Goal: Transaction & Acquisition: Purchase product/service

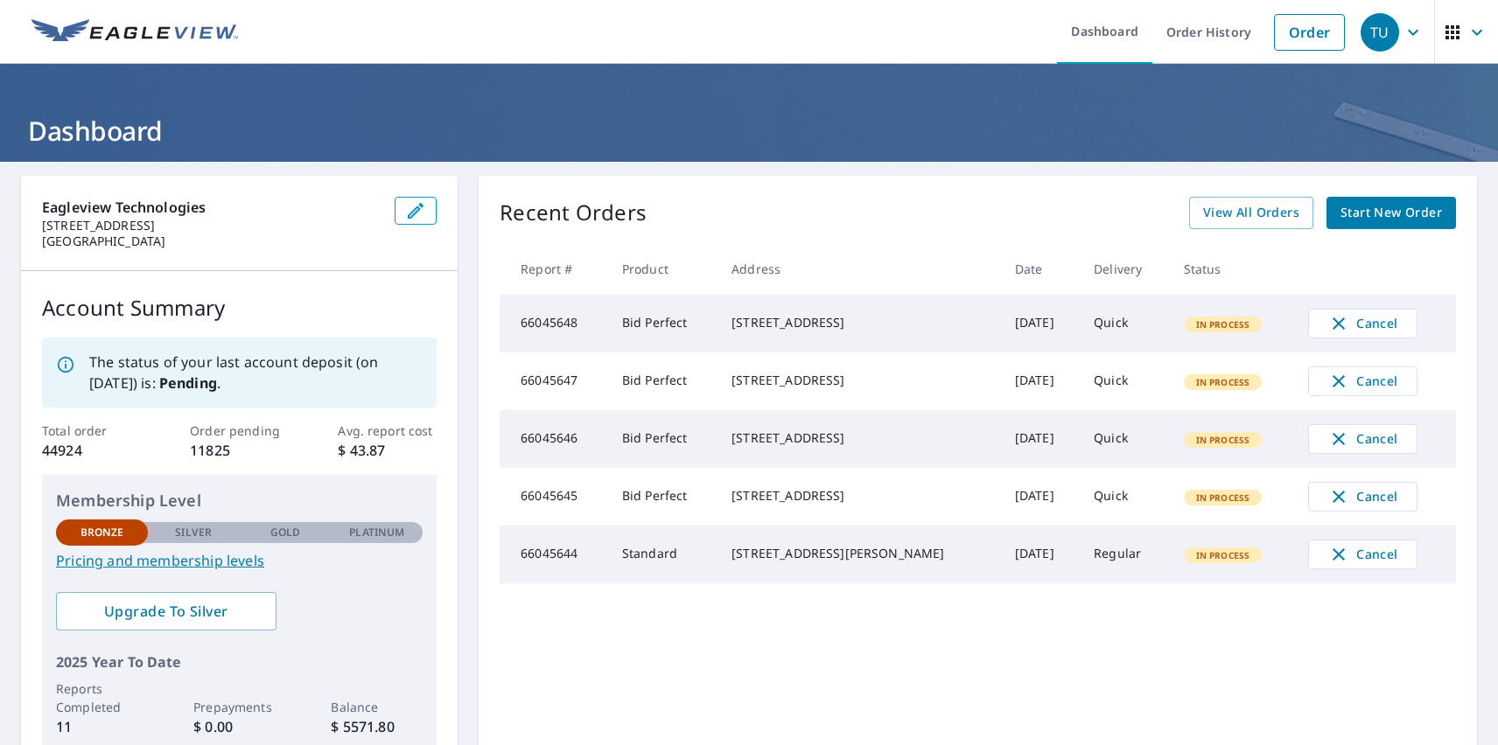
click at [1367, 31] on div "TU" at bounding box center [1380, 32] width 38 height 38
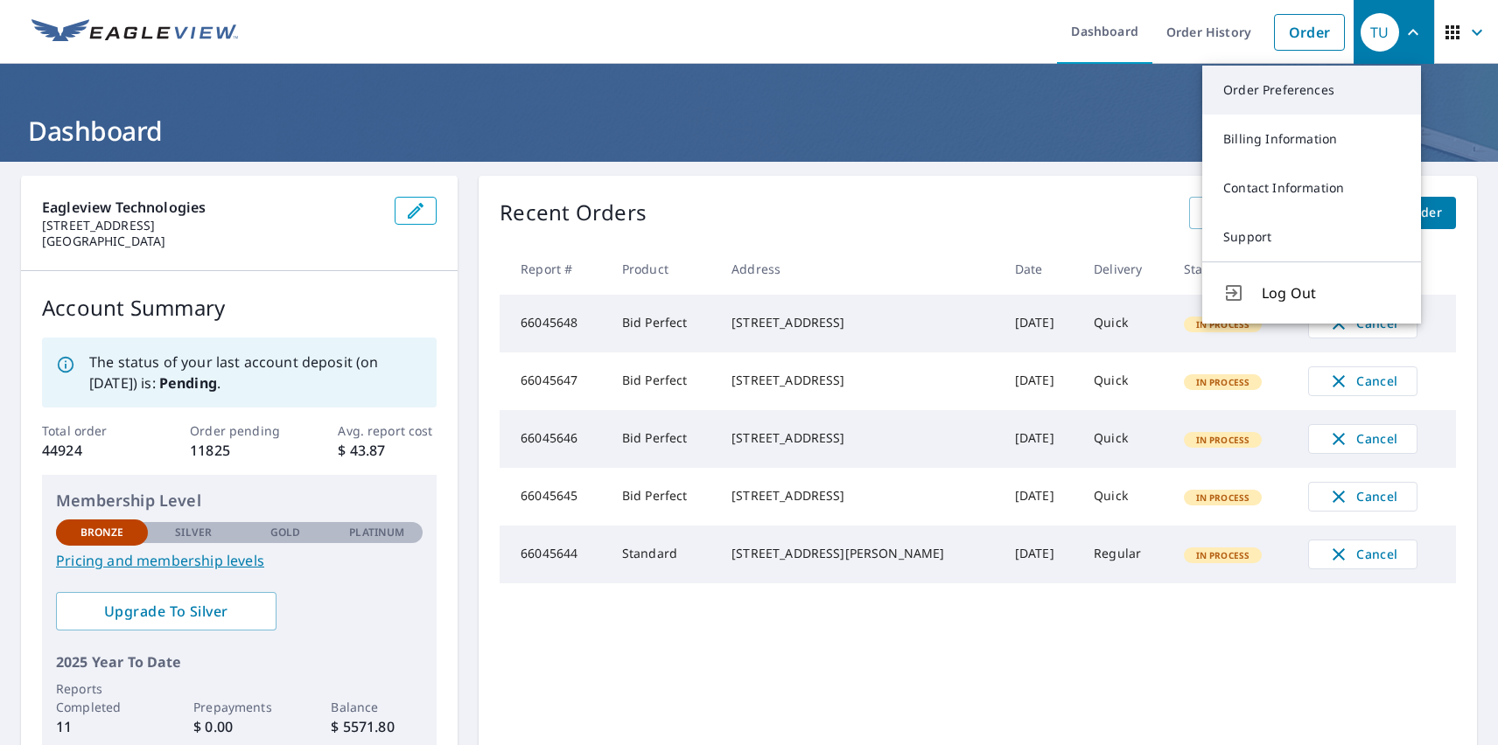
click at [1312, 90] on link "Order Preferences" at bounding box center [1311, 90] width 219 height 49
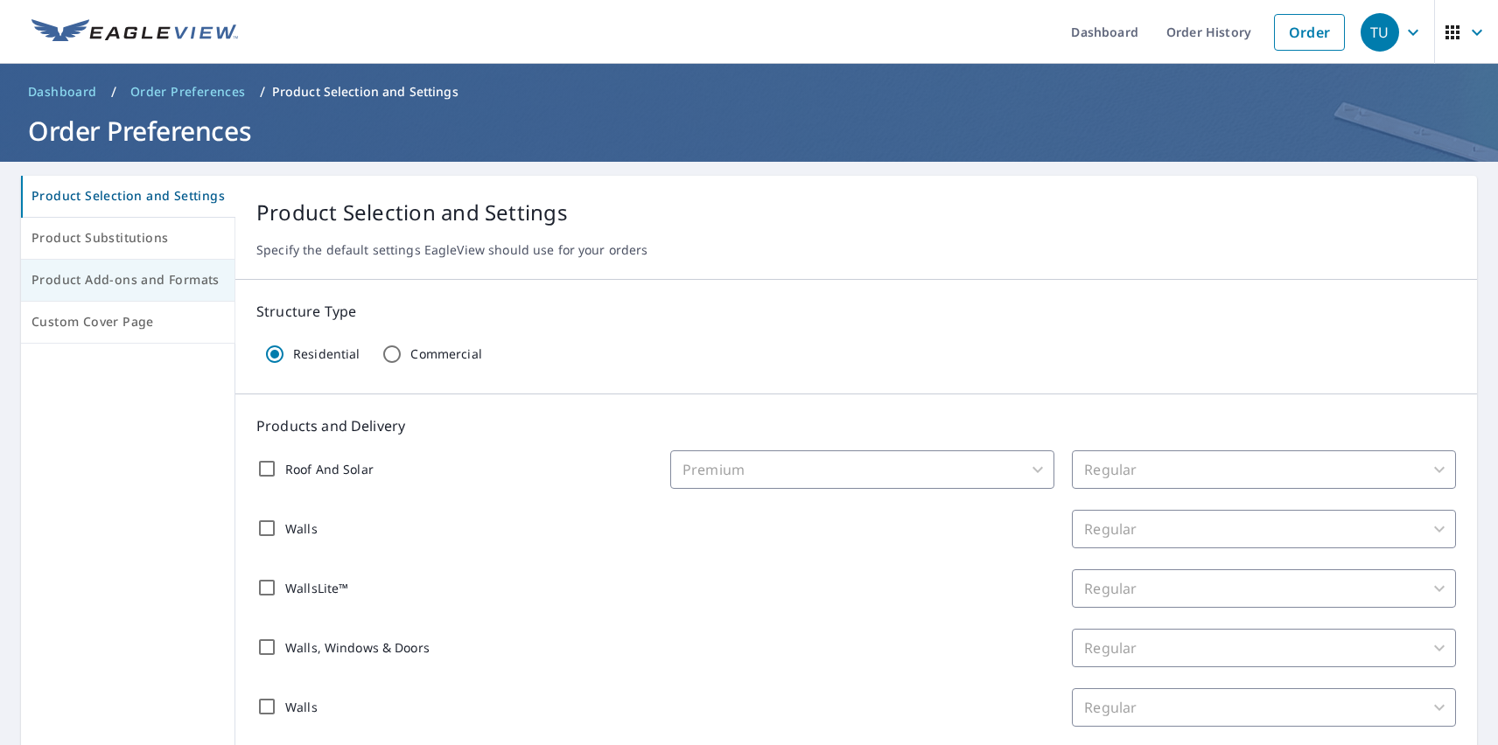
click at [126, 281] on span "Product Add-ons and Formats" at bounding box center [127, 280] width 192 height 22
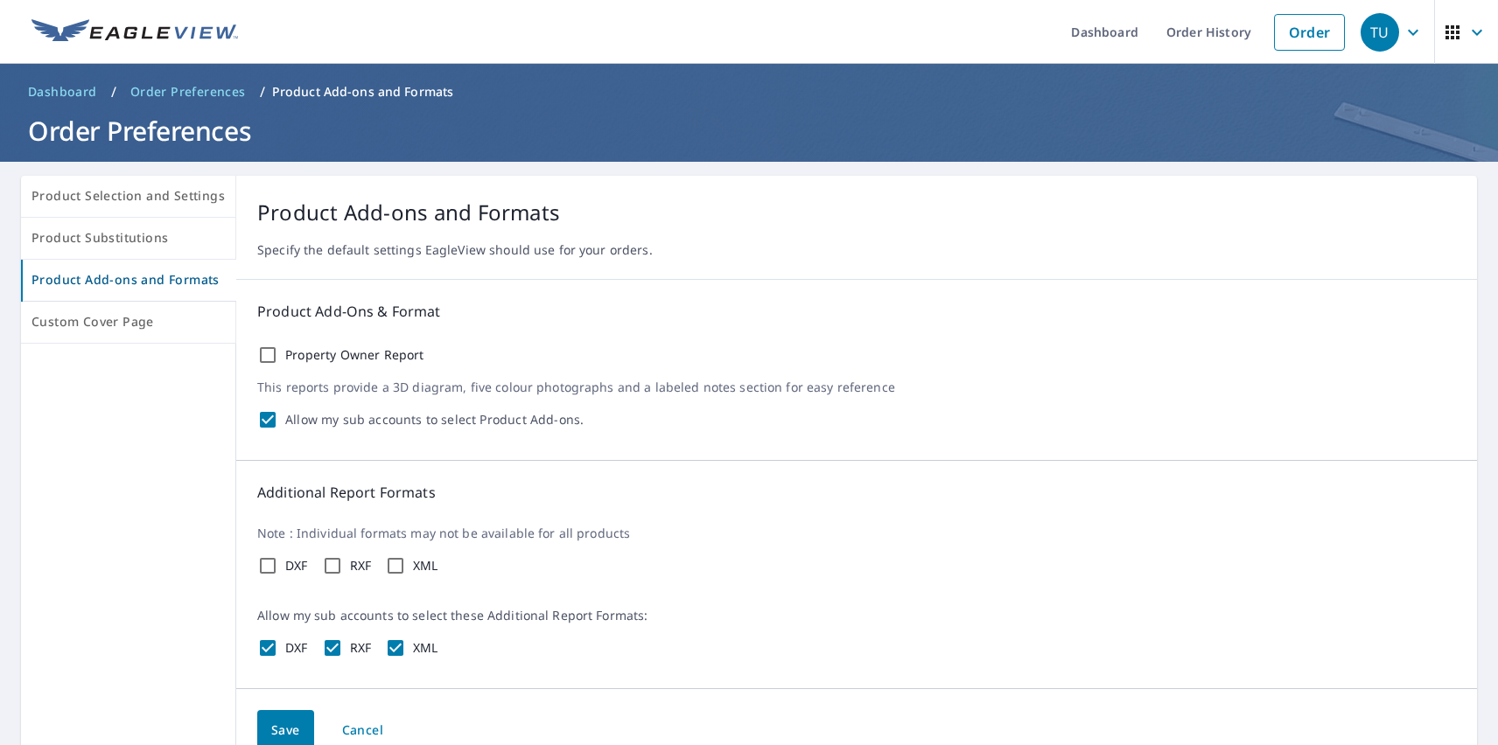
click at [349, 355] on label "Property Owner Report" at bounding box center [354, 355] width 139 height 16
click at [278, 355] on input "Property Owner Report" at bounding box center [267, 355] width 21 height 21
checkbox input "true"
click at [292, 566] on label "DXF" at bounding box center [296, 566] width 23 height 16
click at [278, 566] on input "DXF" at bounding box center [267, 566] width 21 height 21
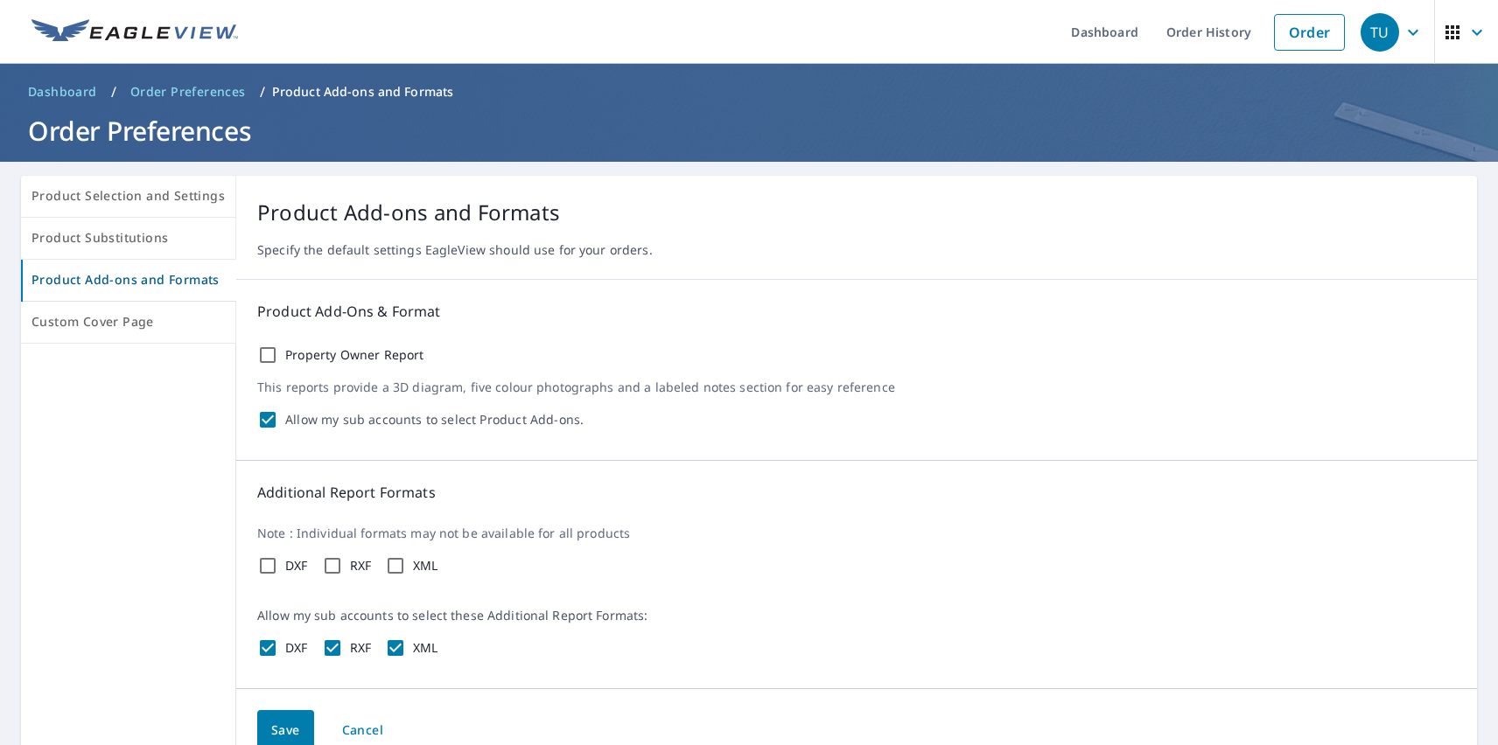
checkbox input "true"
click at [356, 566] on label "RXF" at bounding box center [361, 566] width 22 height 16
click at [343, 566] on input "RXF" at bounding box center [332, 566] width 21 height 21
checkbox input "true"
click at [422, 566] on label "XML" at bounding box center [425, 566] width 25 height 16
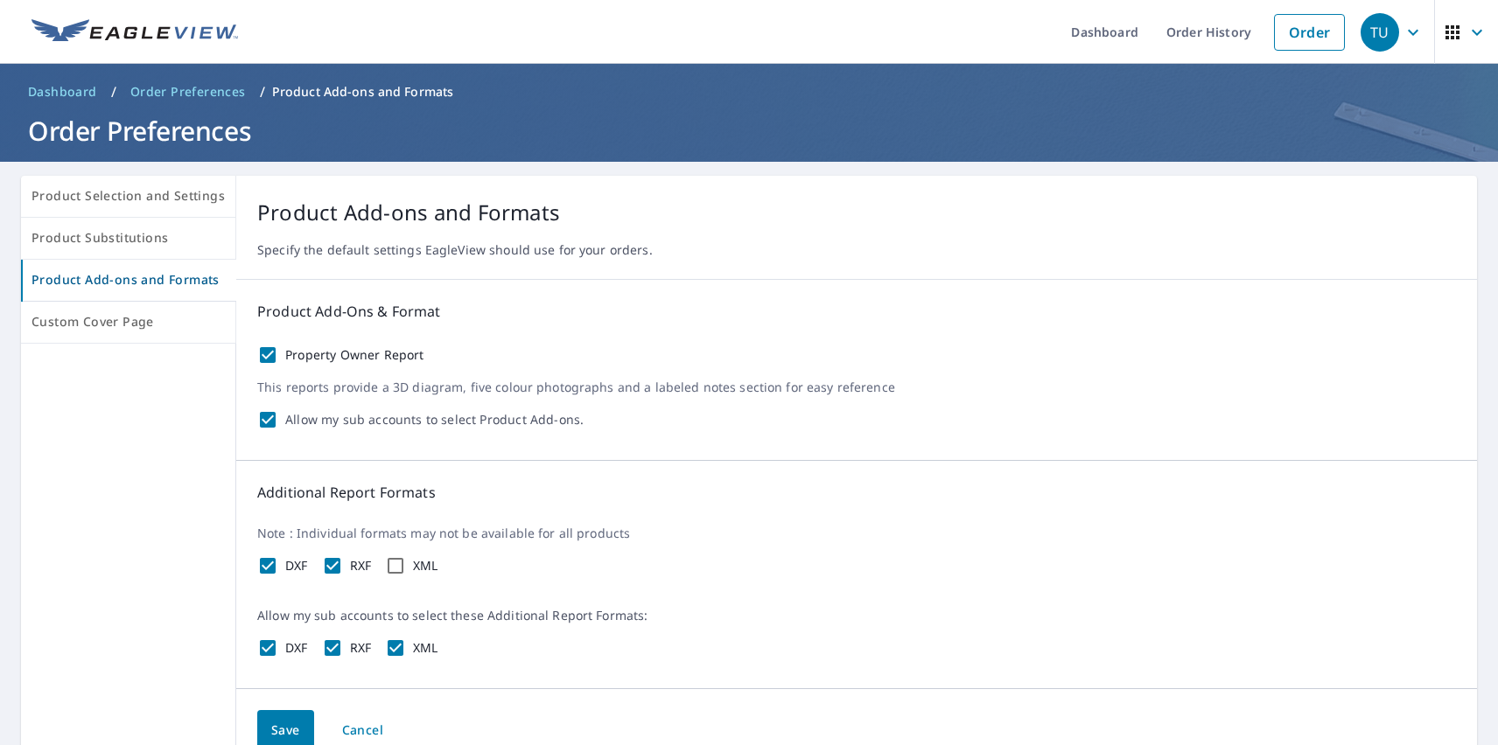
click at [406, 566] on input "XML" at bounding box center [395, 566] width 21 height 21
checkbox input "true"
click at [281, 728] on span "Save" at bounding box center [285, 731] width 29 height 22
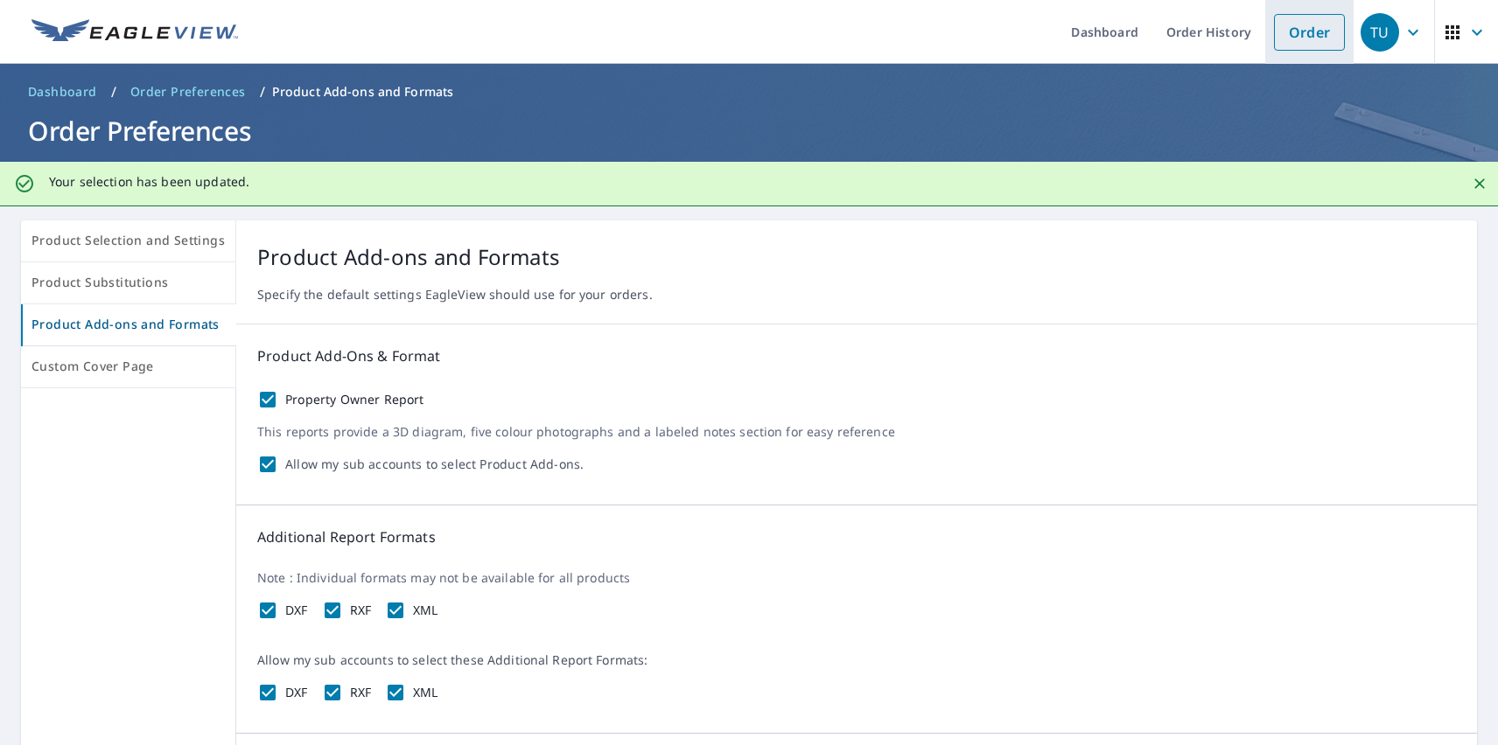
click at [1296, 31] on link "Order" at bounding box center [1309, 32] width 71 height 37
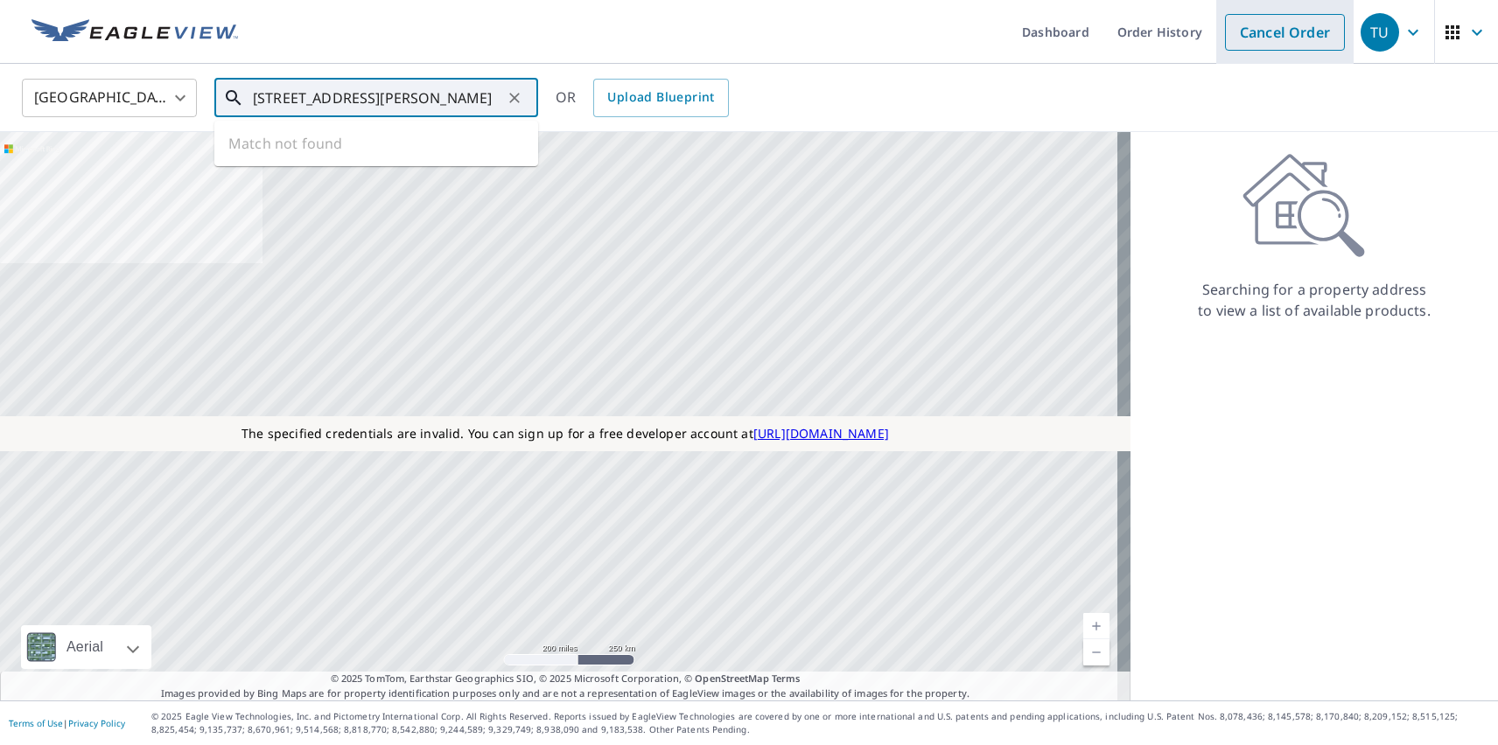
type input "[STREET_ADDRESS][PERSON_NAME]"
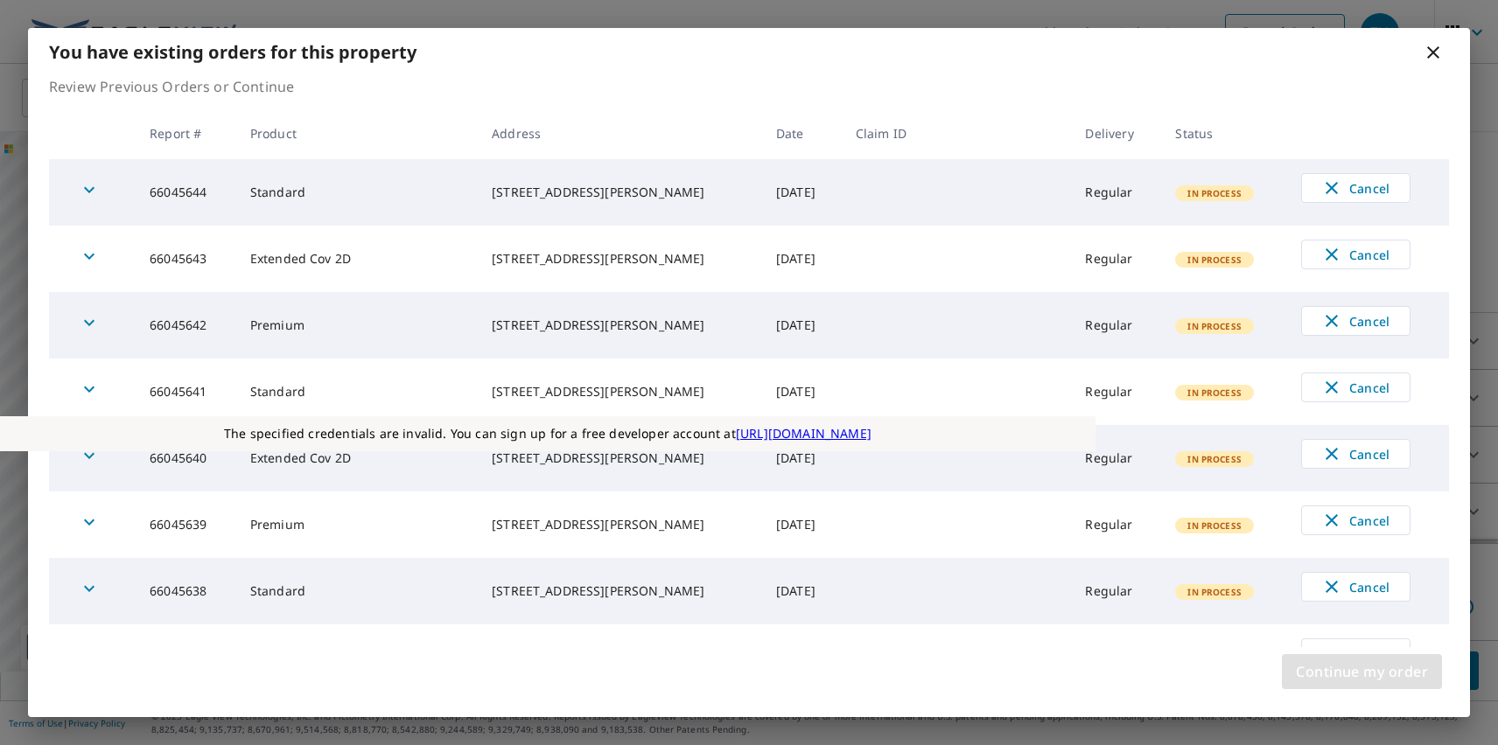
click at [1361, 672] on span "Continue my order" at bounding box center [1362, 672] width 132 height 24
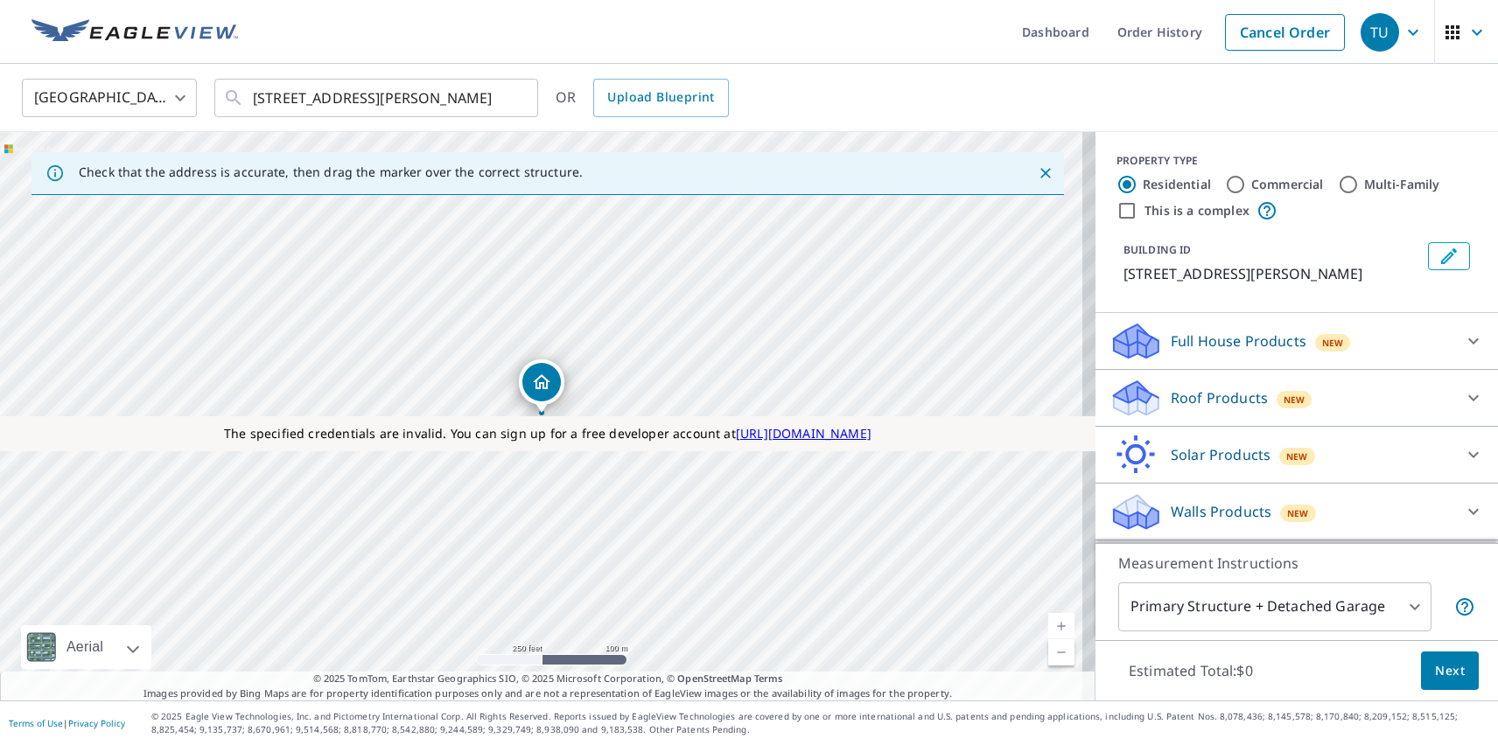
click at [1204, 398] on p "Roof Products" at bounding box center [1219, 398] width 97 height 21
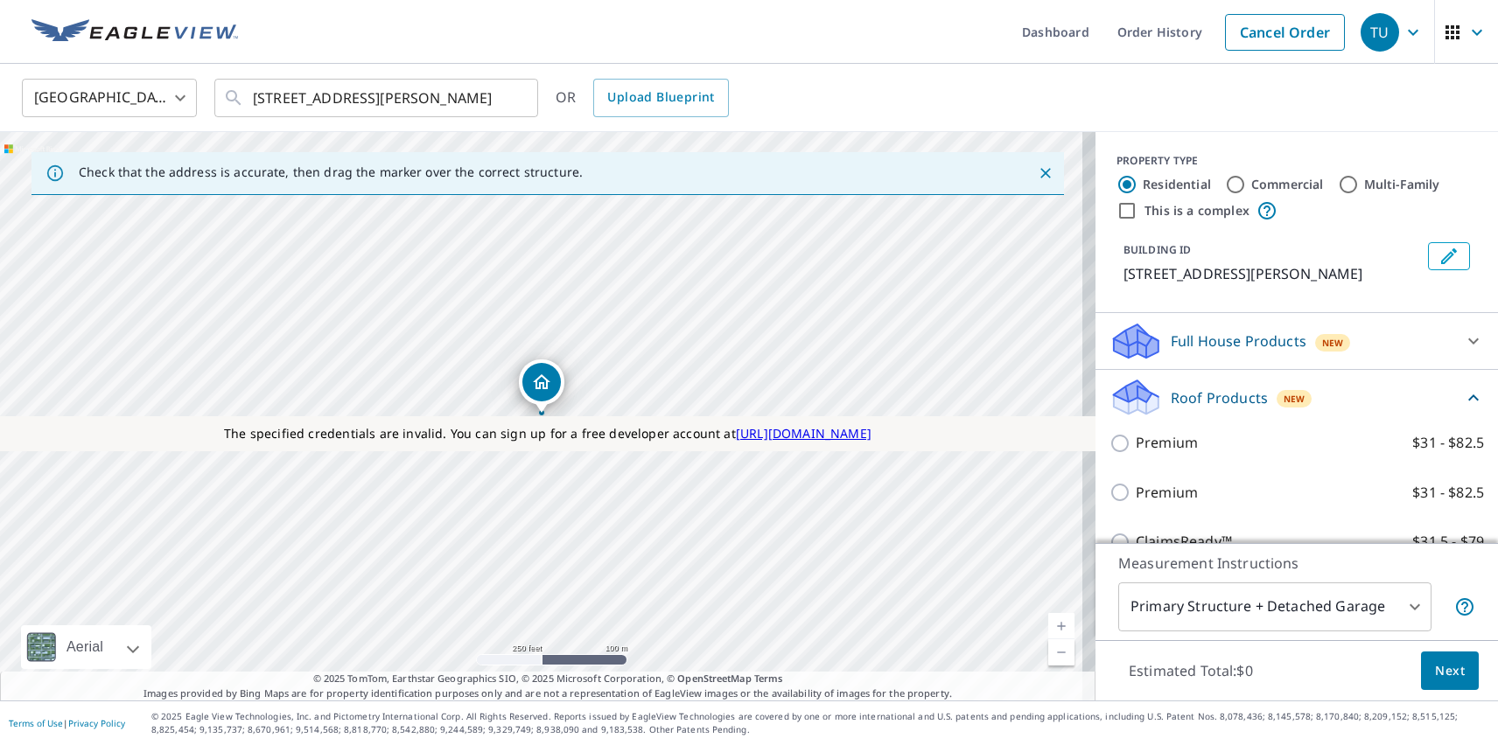
click at [1152, 493] on p "Premium" at bounding box center [1167, 493] width 62 height 22
click at [1136, 493] on input "Premium $31 - $82.5" at bounding box center [1122, 492] width 26 height 21
checkbox input "true"
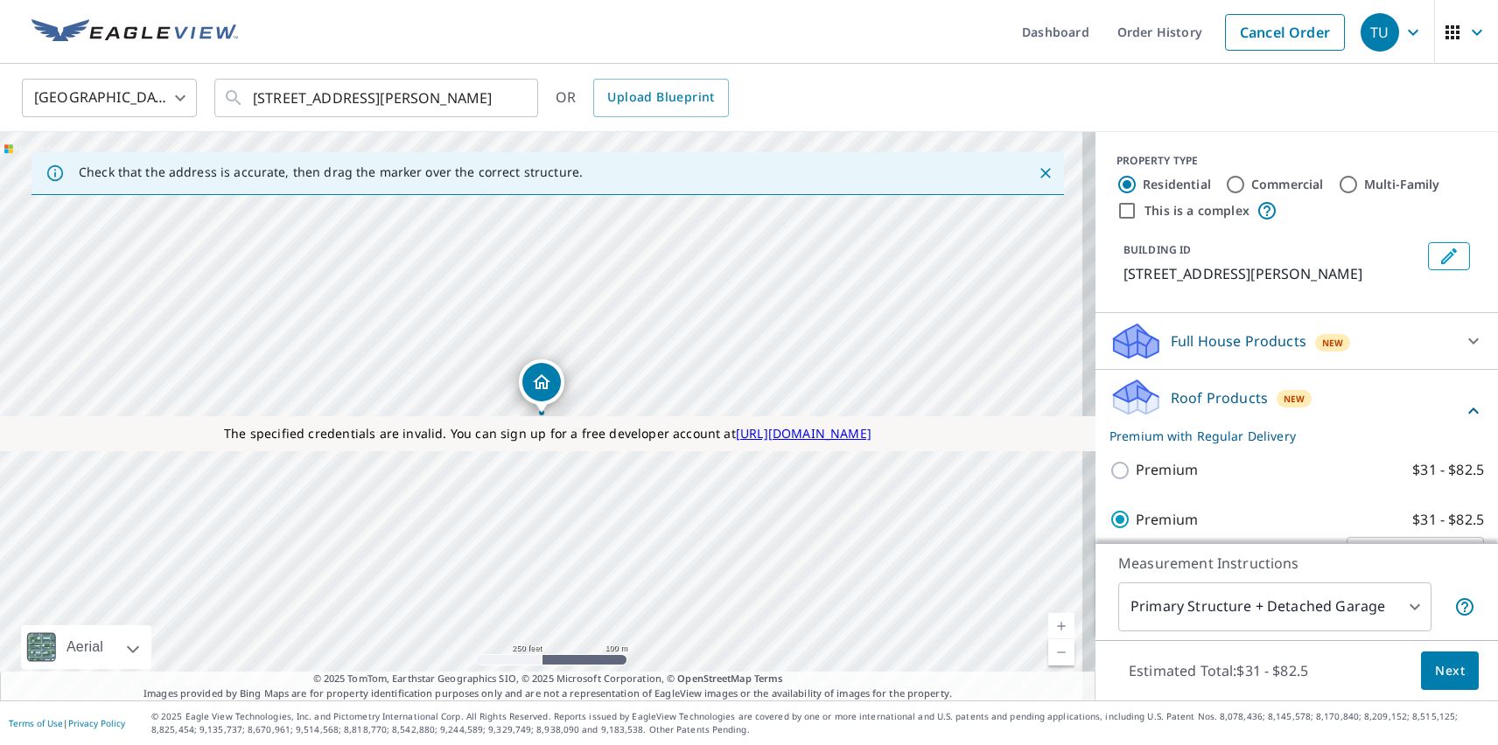
click at [1437, 670] on span "Next" at bounding box center [1450, 672] width 30 height 22
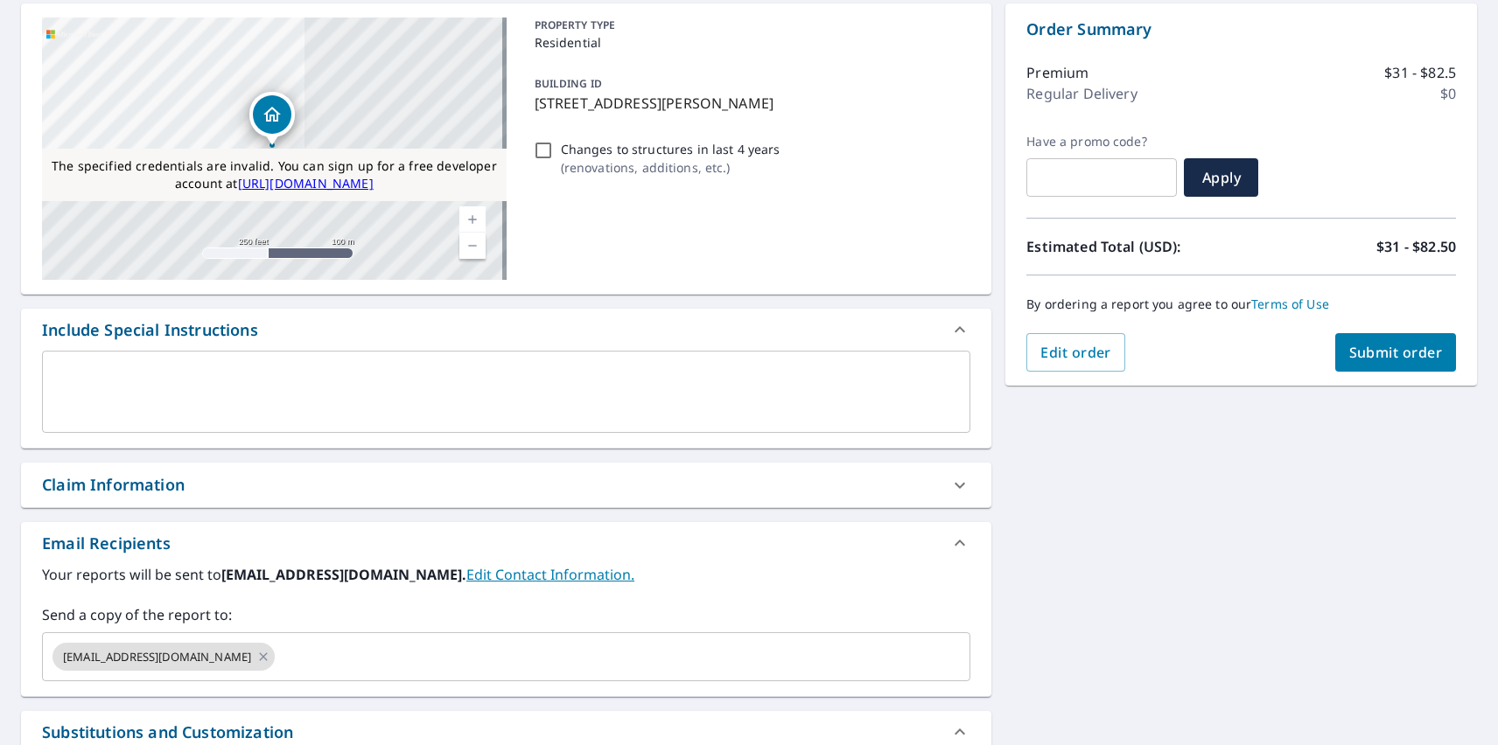
click at [1382, 353] on span "Submit order" at bounding box center [1396, 352] width 94 height 19
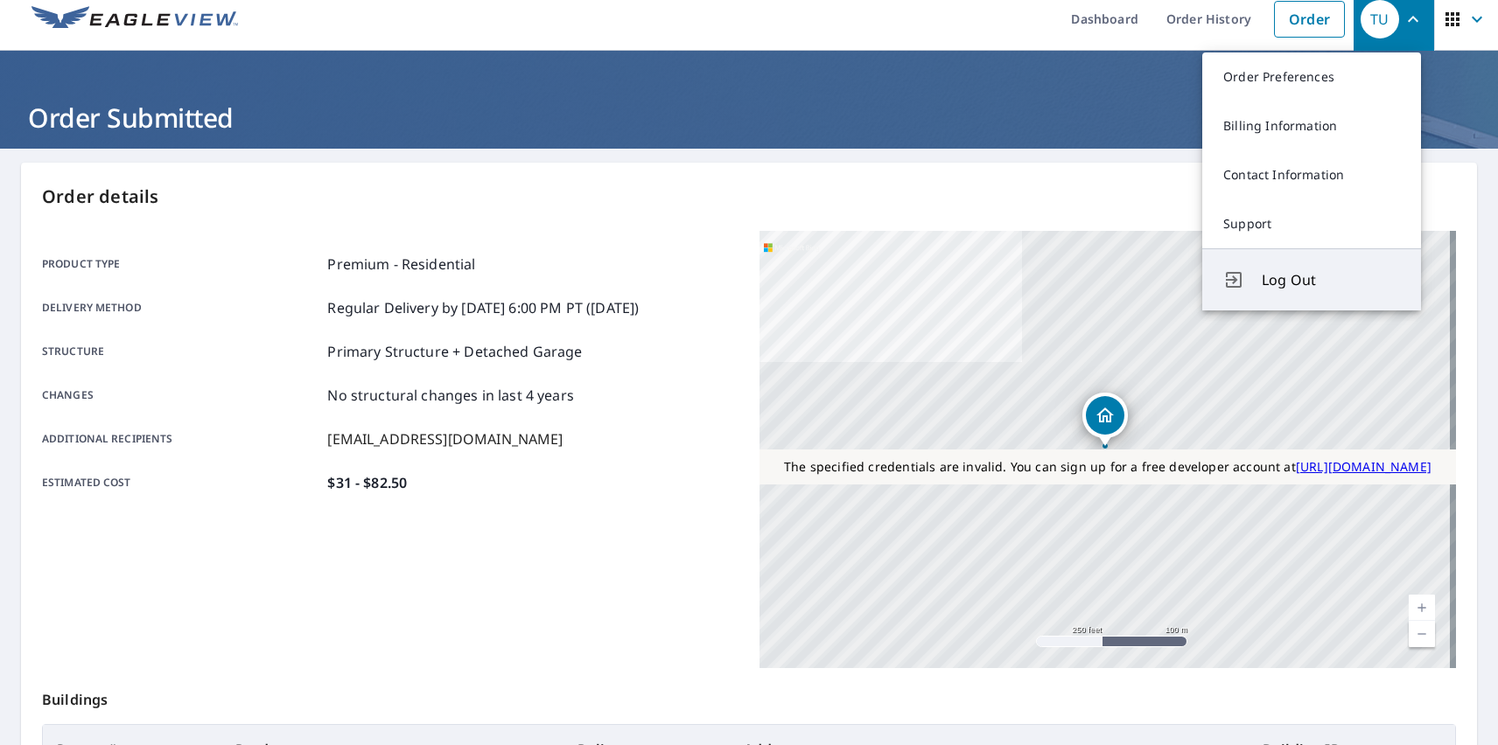
click at [1331, 280] on span "Log Out" at bounding box center [1331, 279] width 138 height 21
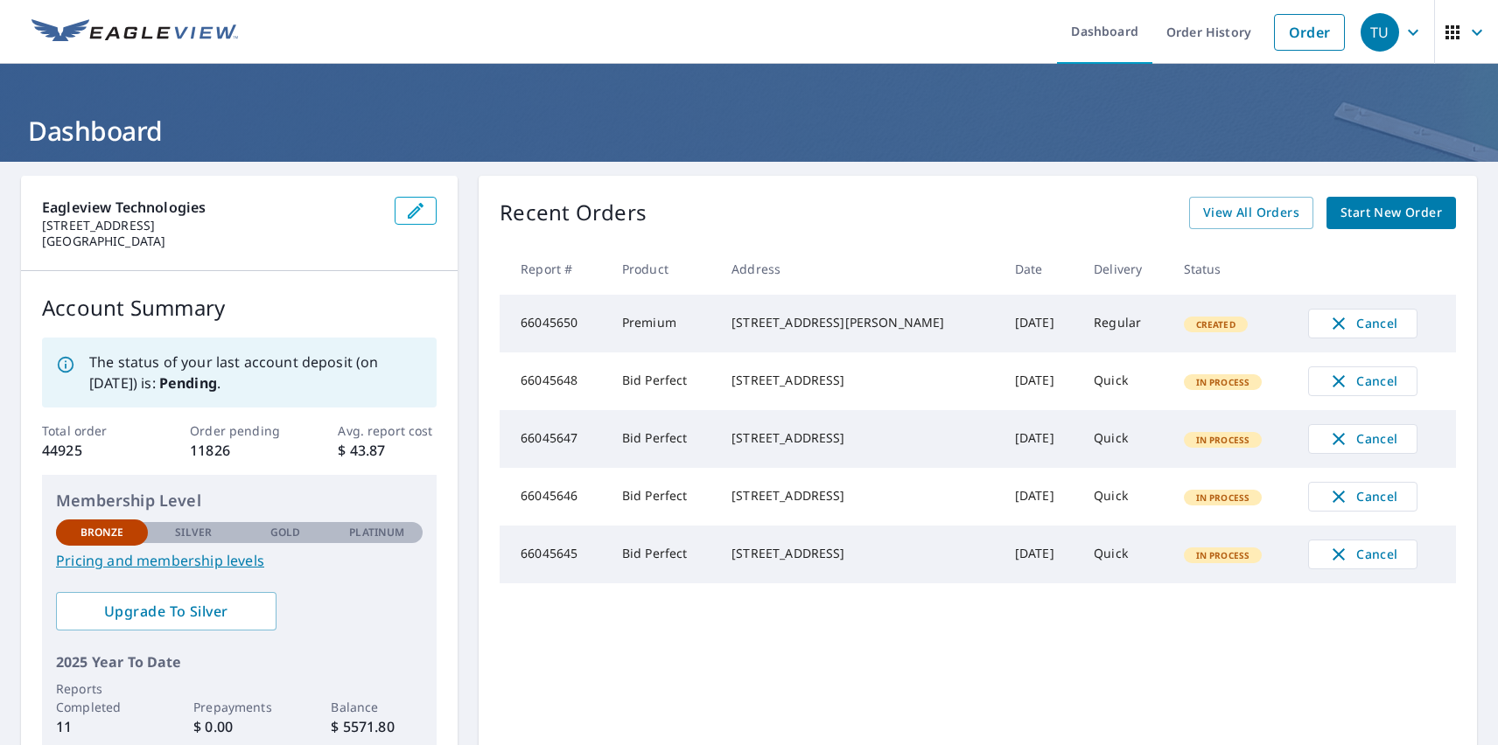
click at [1367, 31] on div "TU" at bounding box center [1380, 32] width 38 height 38
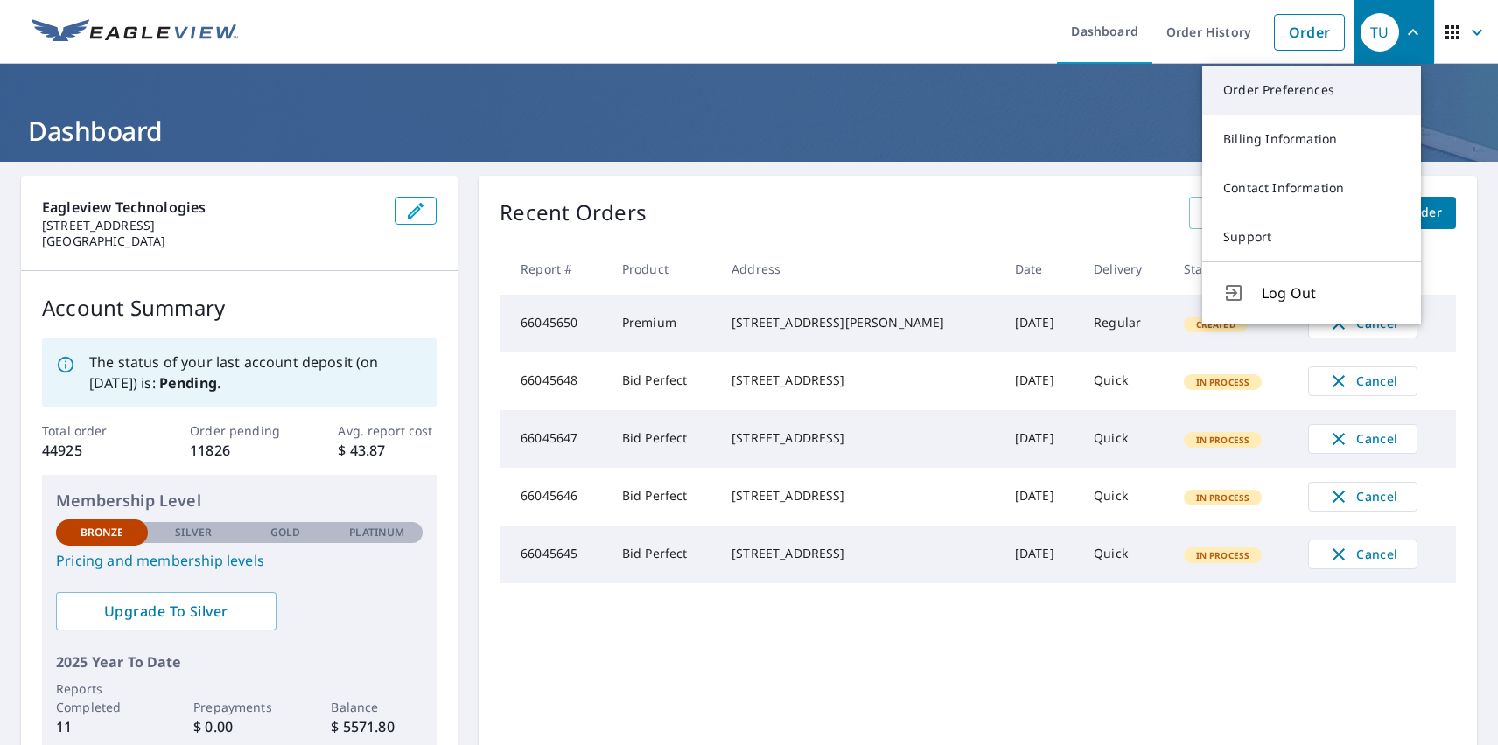
click at [1312, 90] on link "Order Preferences" at bounding box center [1311, 90] width 219 height 49
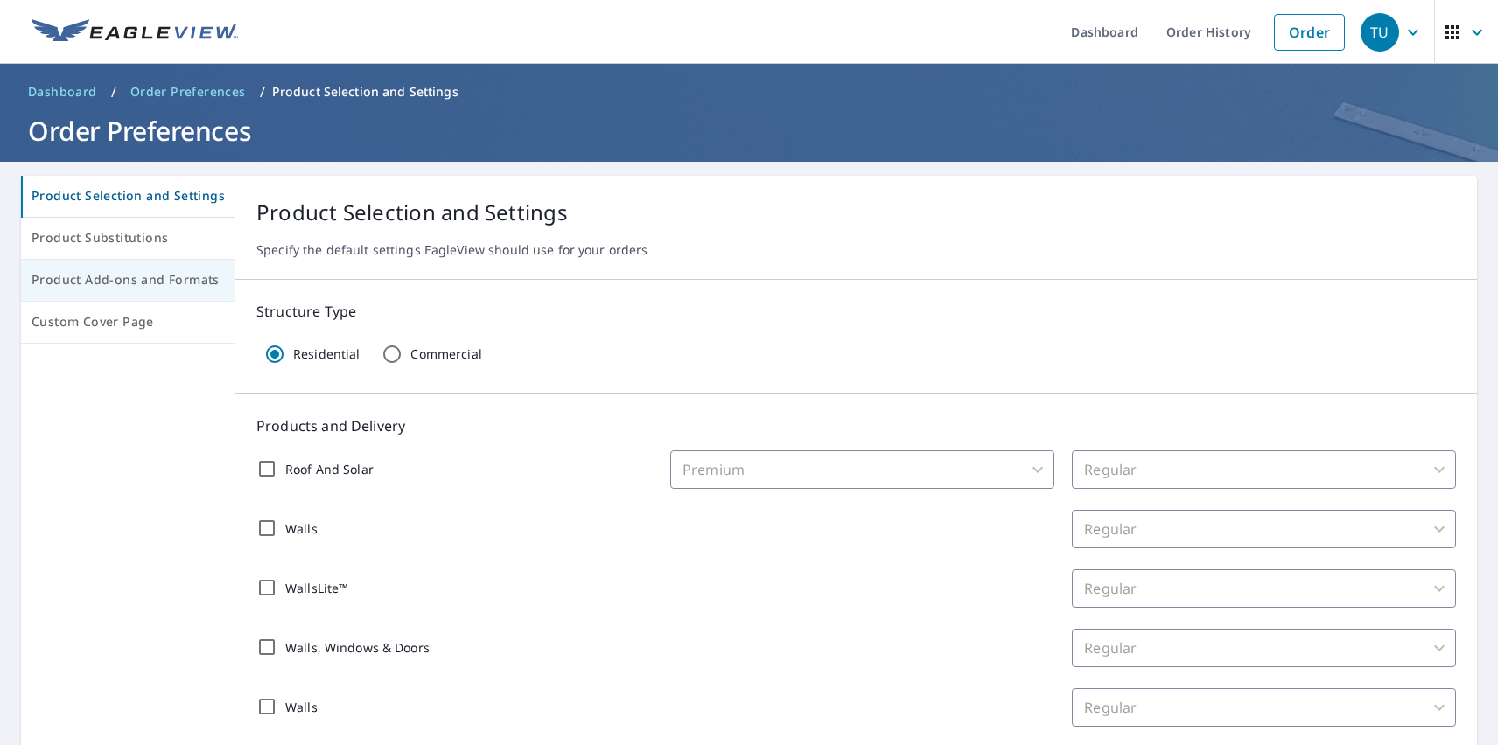
click at [126, 281] on span "Product Add-ons and Formats" at bounding box center [127, 280] width 192 height 22
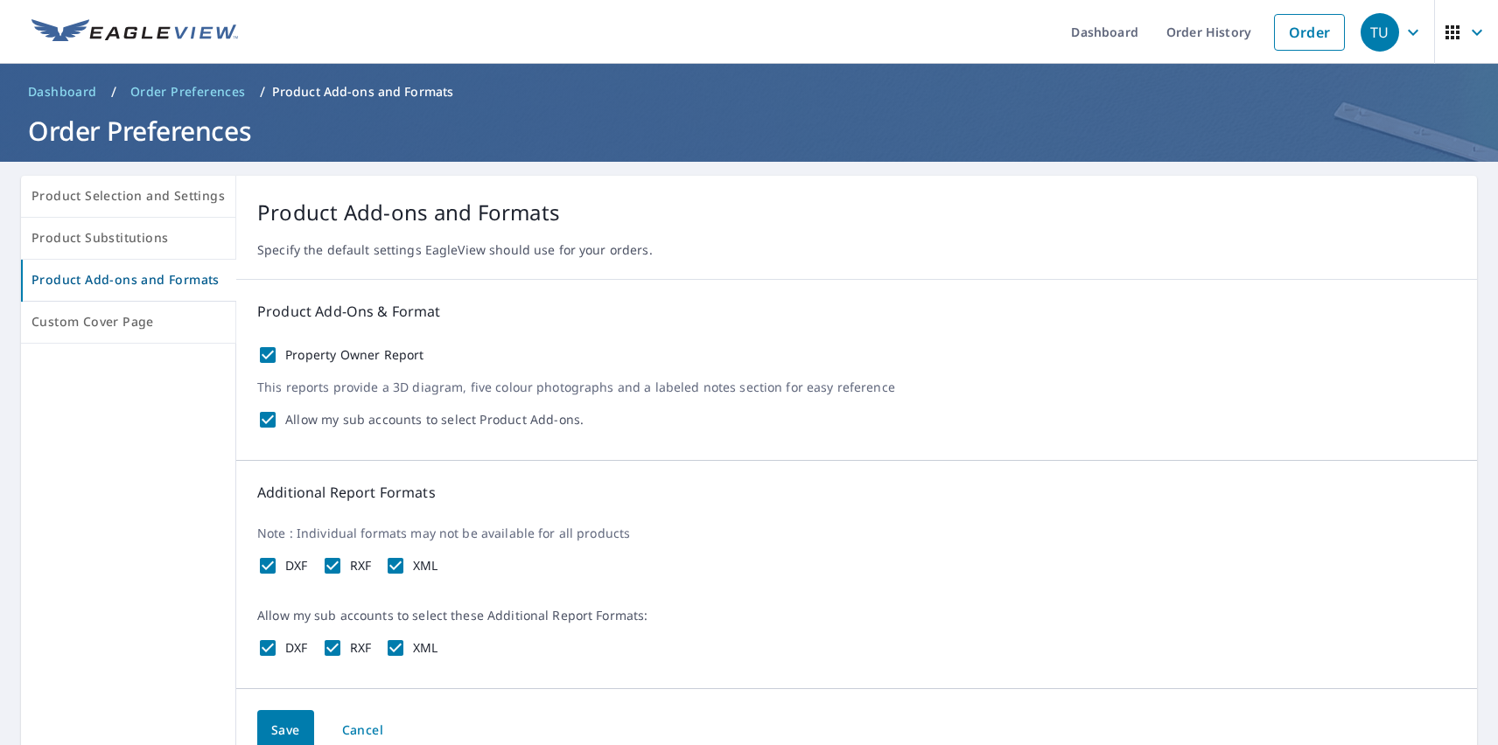
click at [349, 355] on label "Property Owner Report" at bounding box center [354, 355] width 139 height 16
click at [278, 355] on input "Property Owner Report" at bounding box center [267, 355] width 21 height 21
checkbox input "false"
click at [292, 566] on label "DXF" at bounding box center [296, 566] width 23 height 16
click at [278, 566] on input "DXF" at bounding box center [267, 566] width 21 height 21
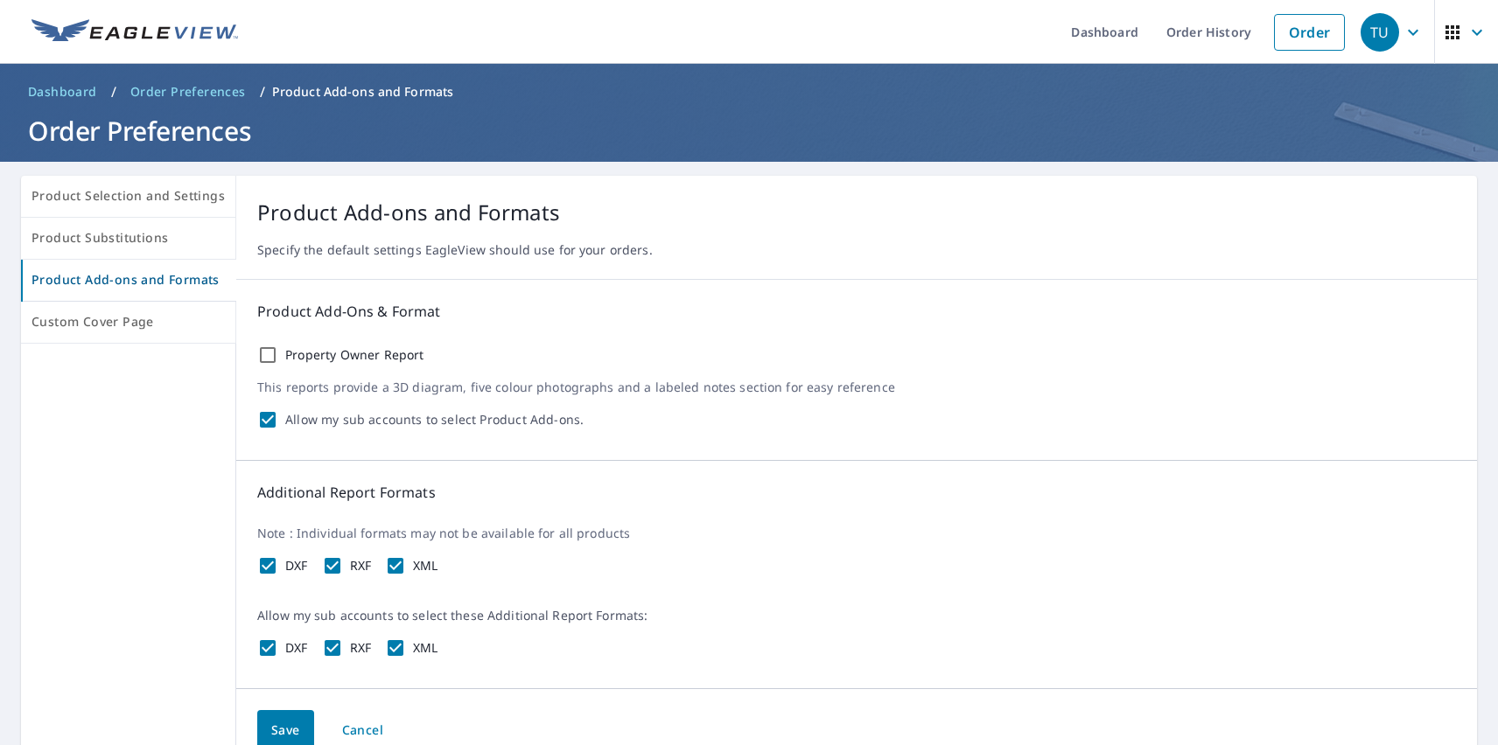
checkbox input "false"
click at [356, 566] on label "RXF" at bounding box center [361, 566] width 22 height 16
click at [343, 566] on input "RXF" at bounding box center [332, 566] width 21 height 21
checkbox input "false"
click at [422, 566] on label "XML" at bounding box center [425, 566] width 25 height 16
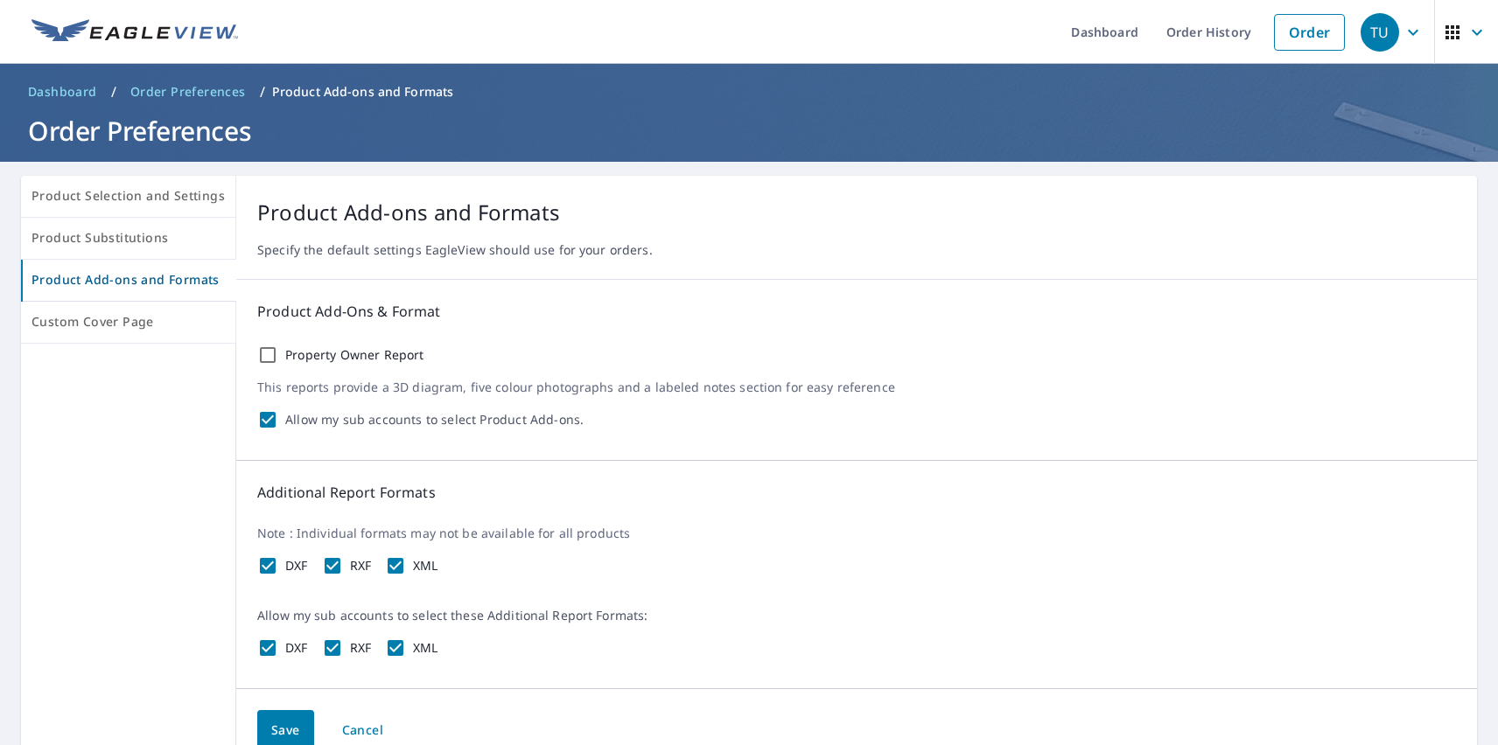
click at [406, 566] on input "XML" at bounding box center [395, 566] width 21 height 21
checkbox input "false"
click at [281, 728] on span "Save" at bounding box center [285, 731] width 29 height 22
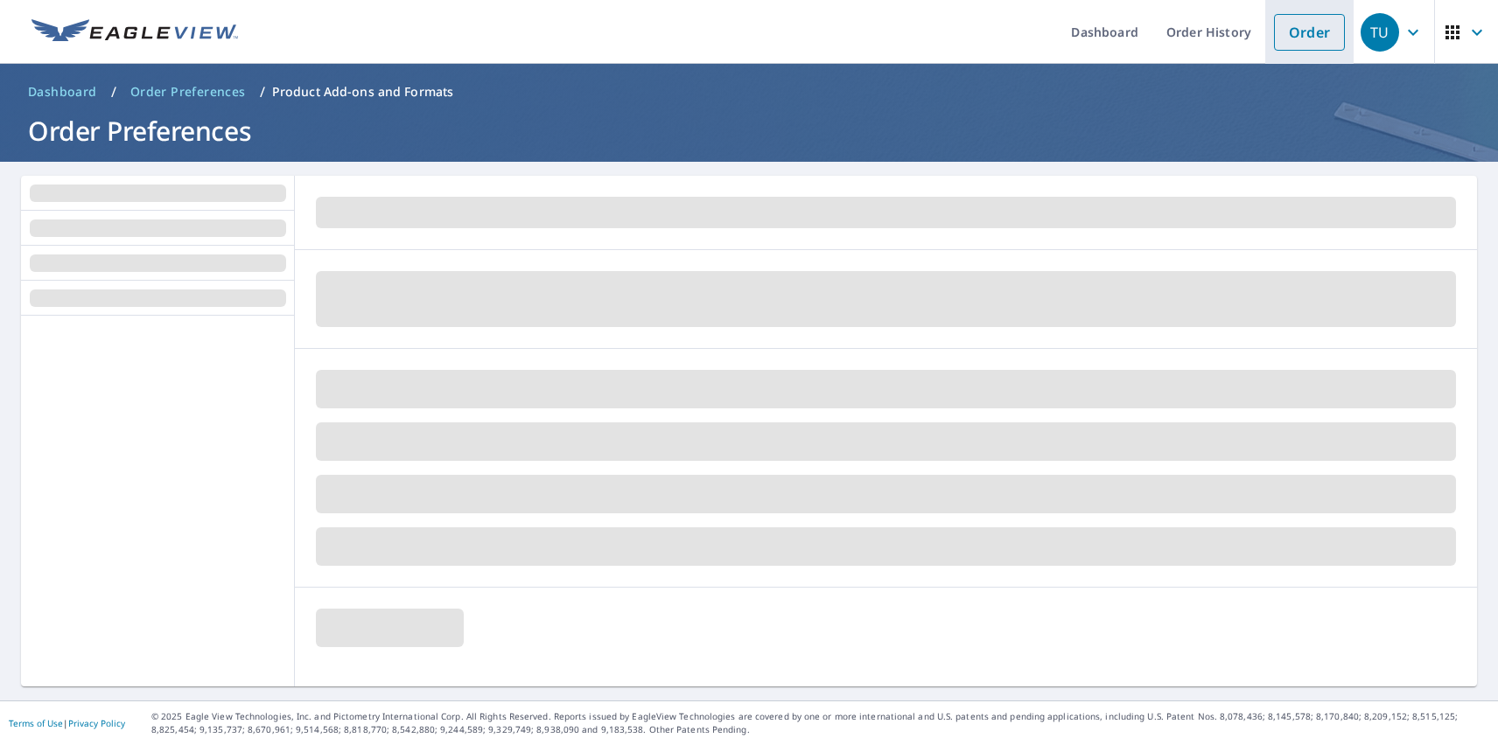
click at [1296, 31] on link "Order" at bounding box center [1309, 32] width 71 height 37
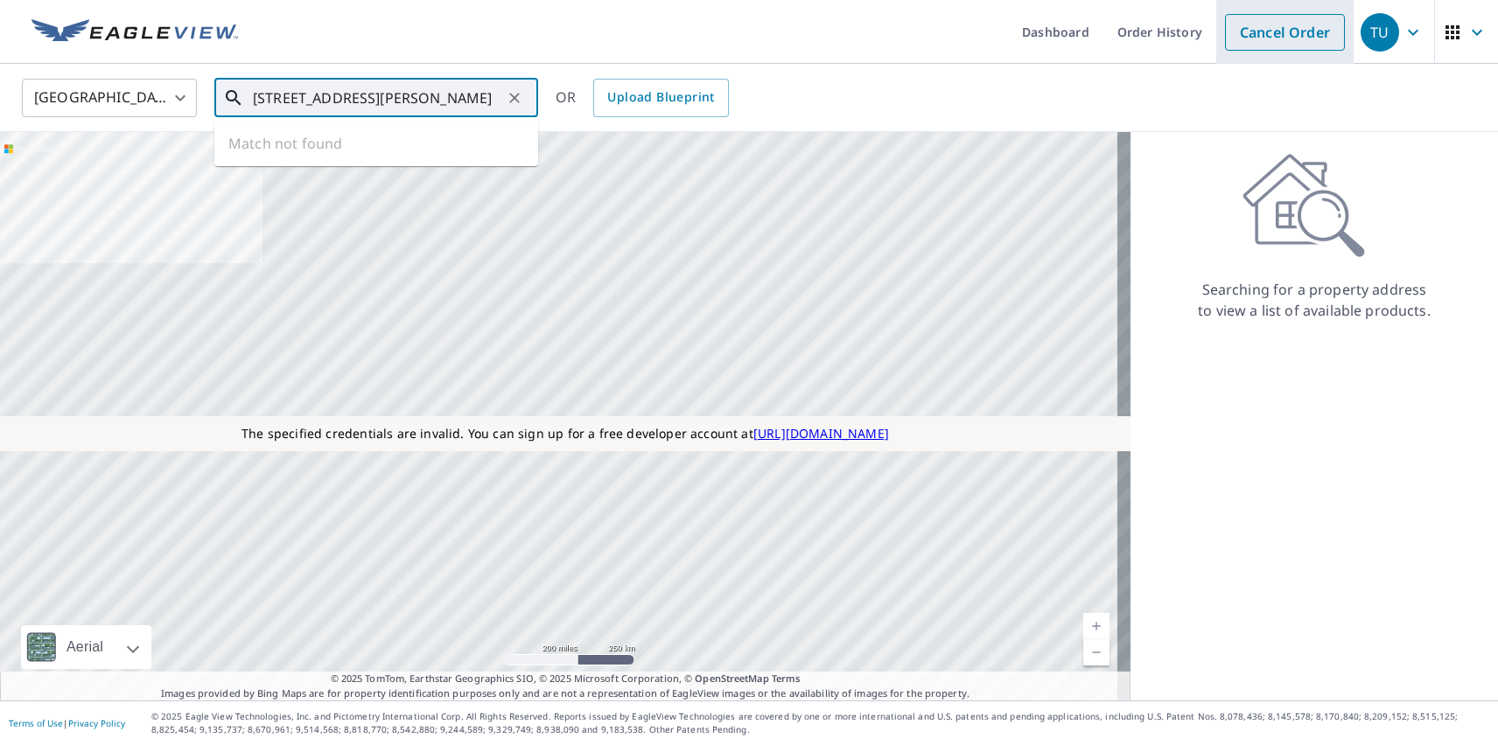
type input "[STREET_ADDRESS][PERSON_NAME]"
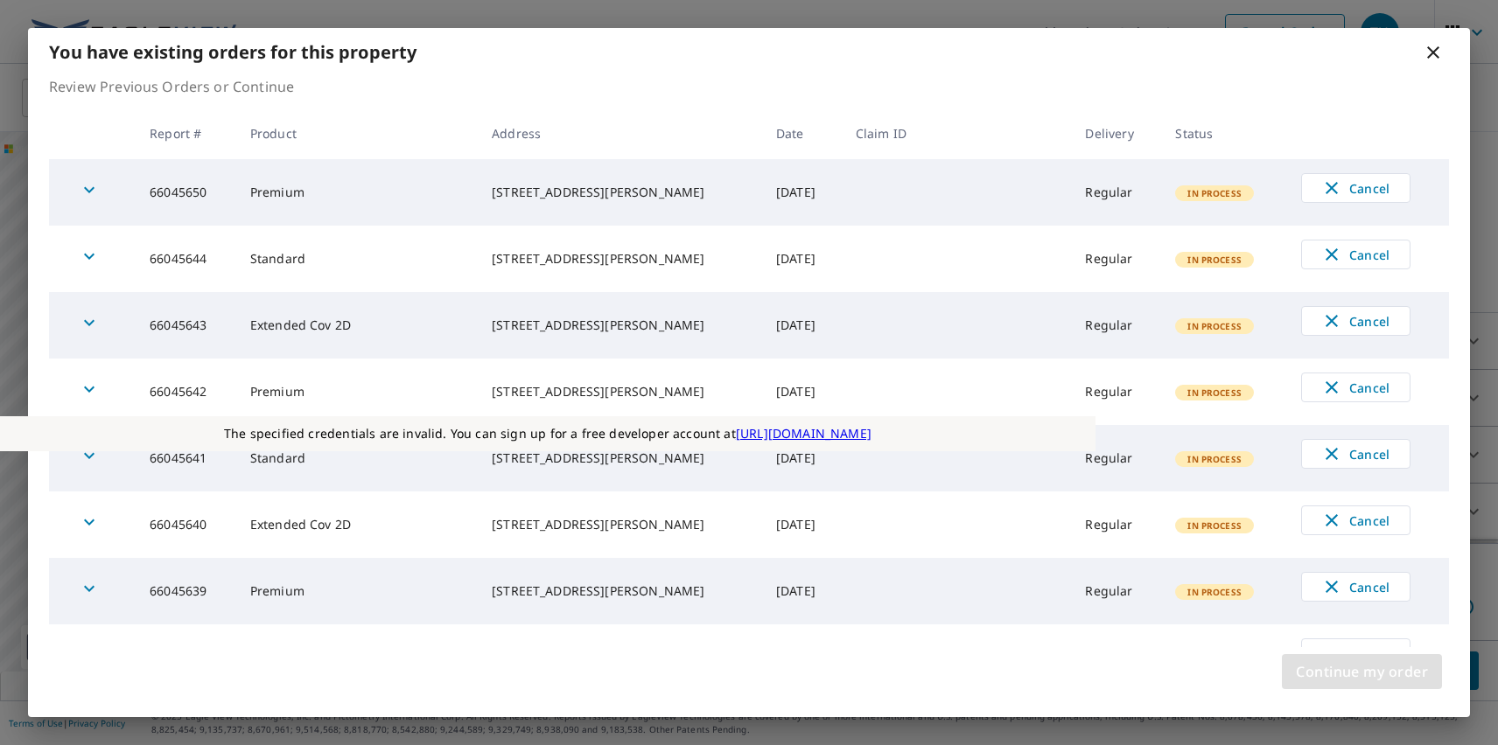
click at [1361, 672] on span "Continue my order" at bounding box center [1362, 672] width 132 height 24
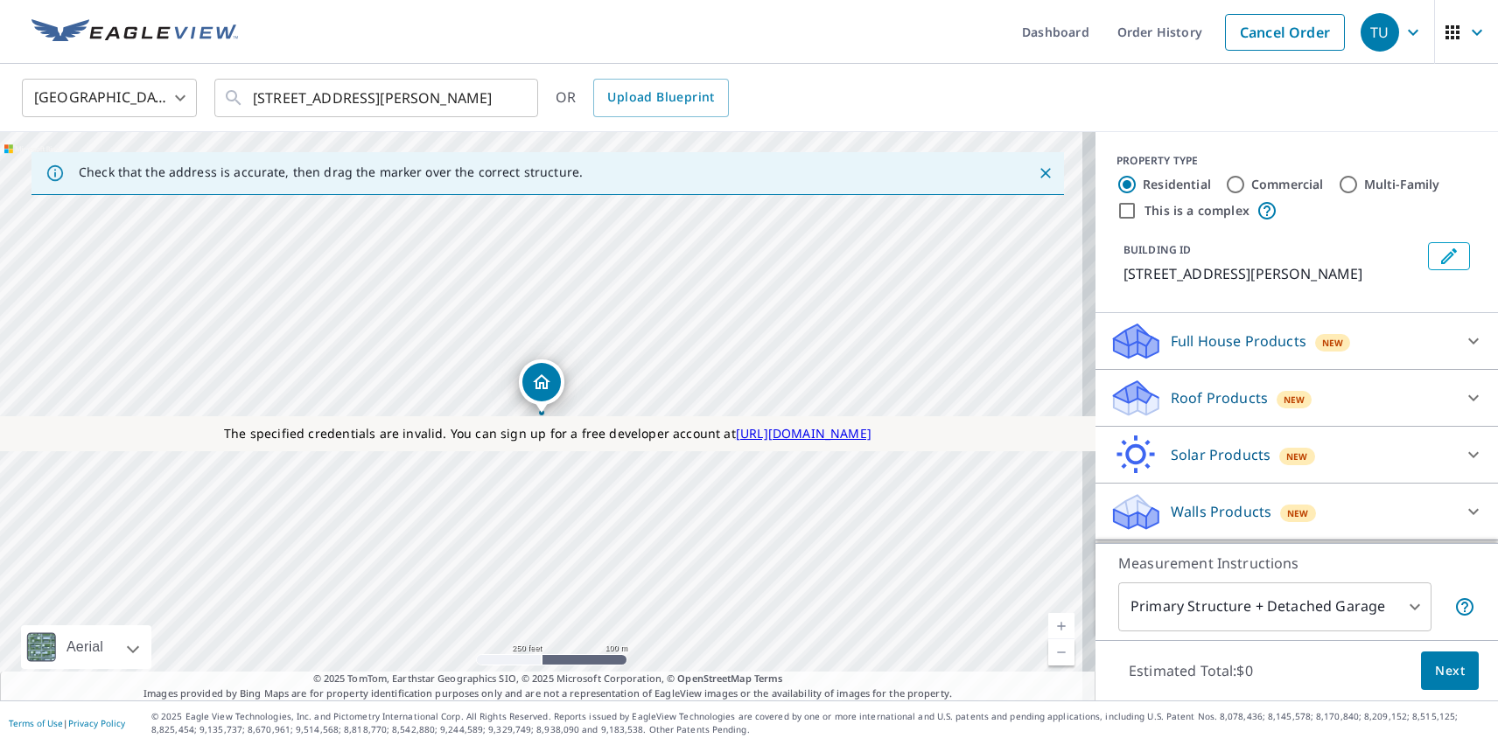
click at [1204, 398] on p "Roof Products" at bounding box center [1219, 398] width 97 height 21
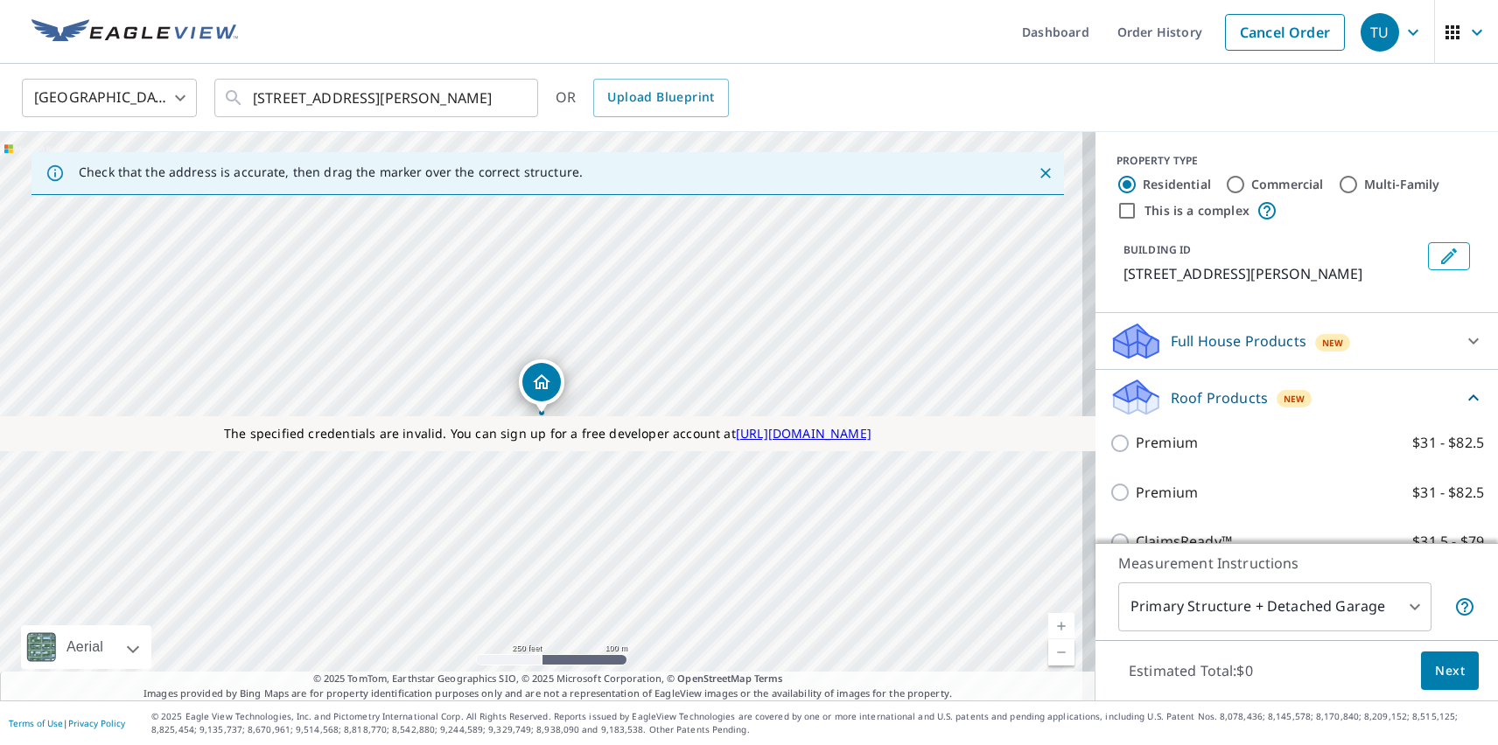
click at [1152, 493] on p "Premium" at bounding box center [1167, 493] width 62 height 22
click at [1136, 493] on input "Premium $31 - $82.5" at bounding box center [1122, 492] width 26 height 21
checkbox input "true"
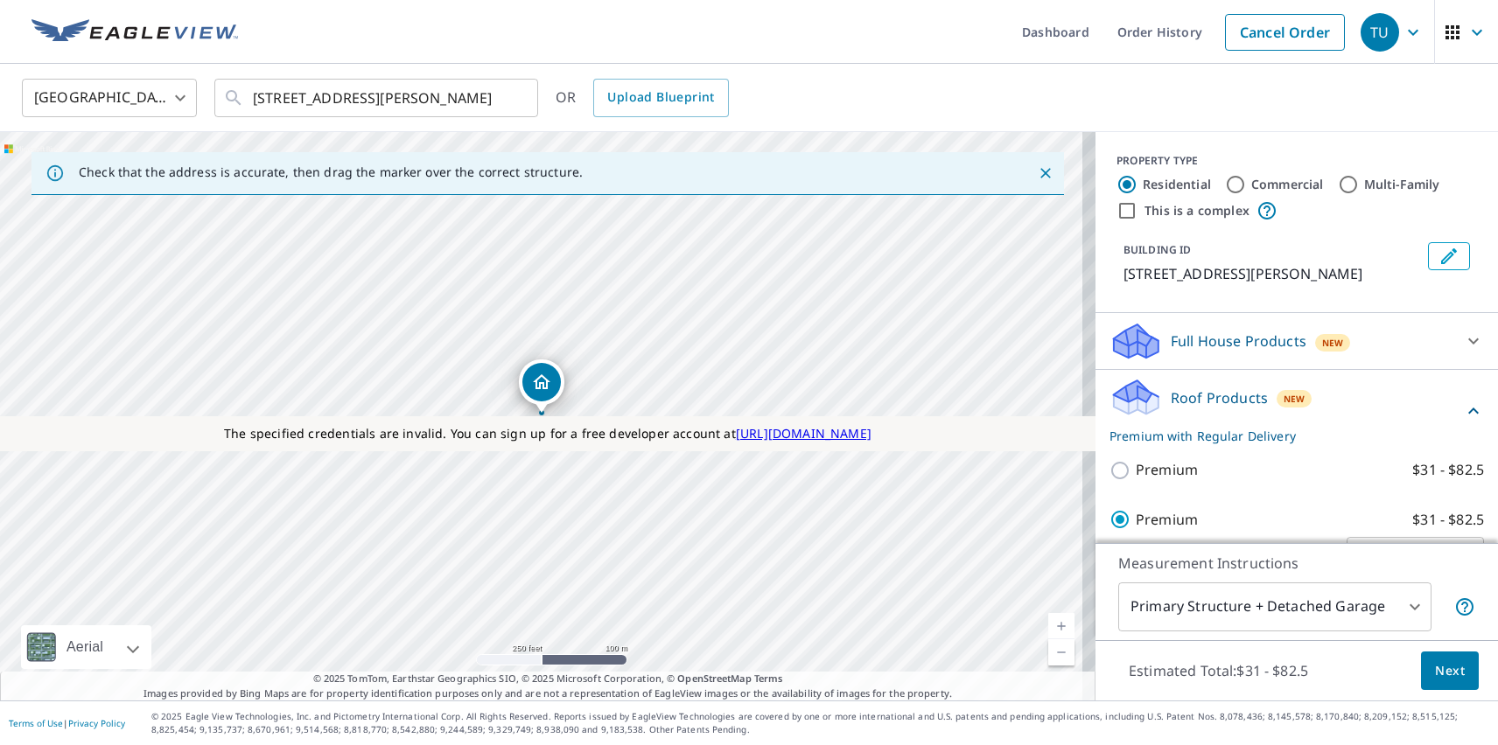
click at [1437, 670] on span "Next" at bounding box center [1450, 672] width 30 height 22
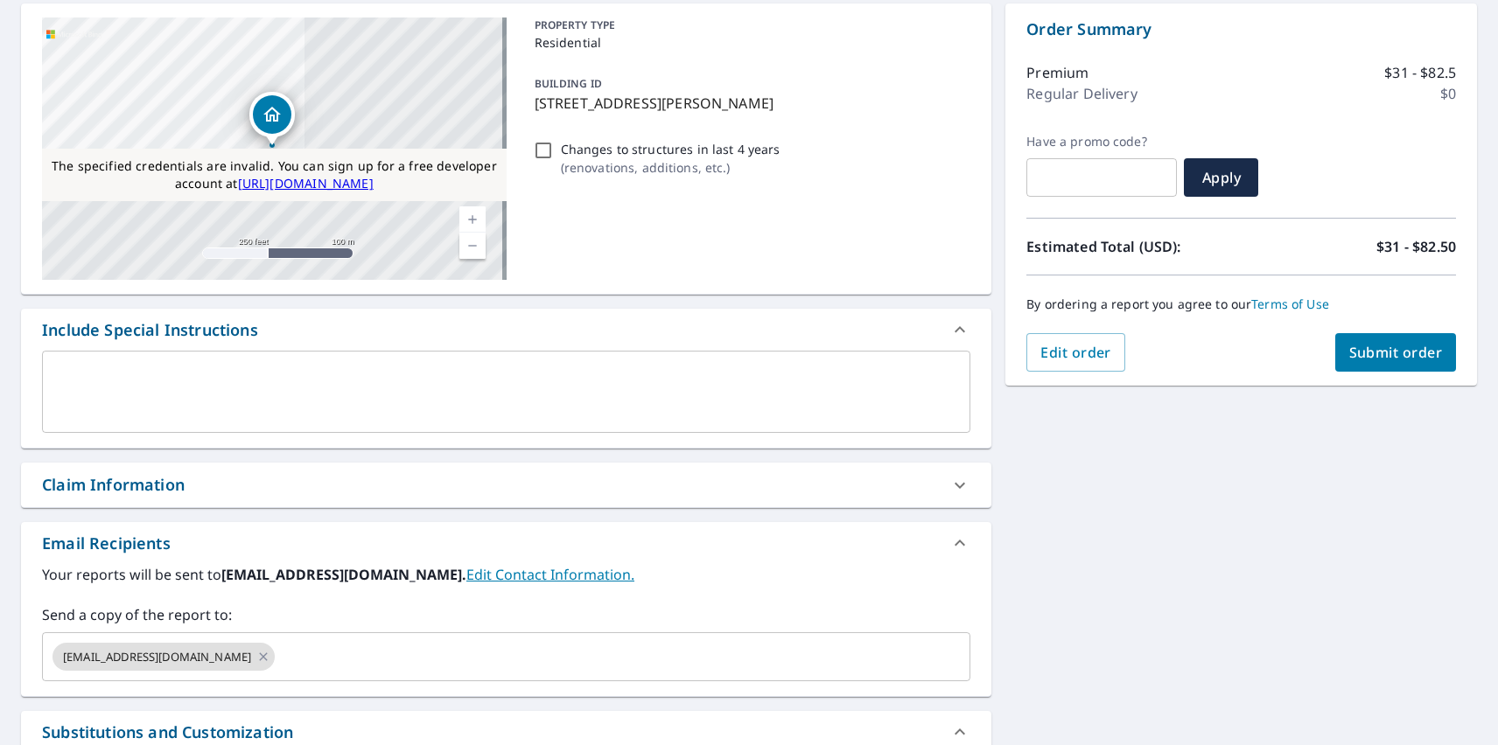
click at [1382, 353] on span "Submit order" at bounding box center [1396, 352] width 94 height 19
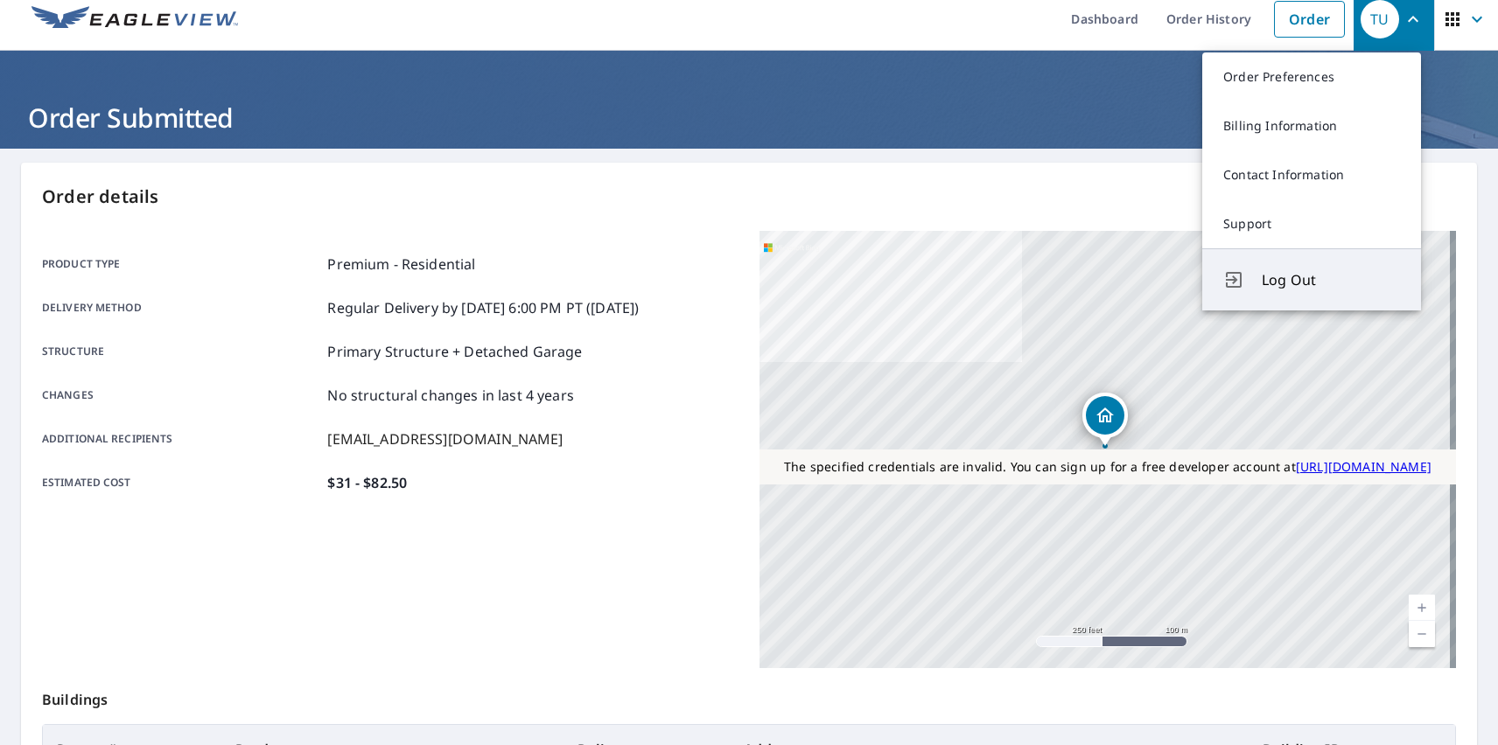
click at [1331, 280] on span "Log Out" at bounding box center [1331, 279] width 138 height 21
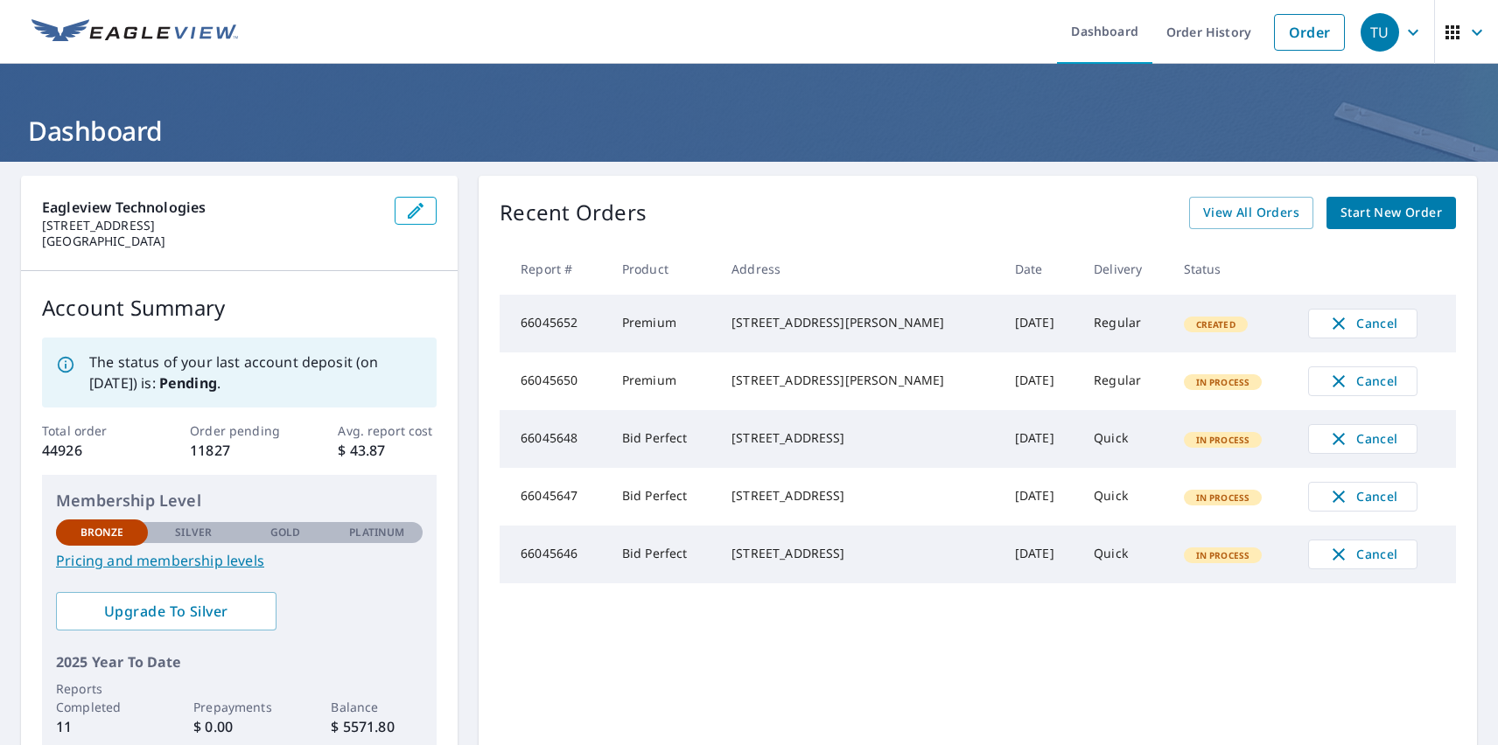
click at [1367, 31] on div "TU" at bounding box center [1380, 32] width 38 height 38
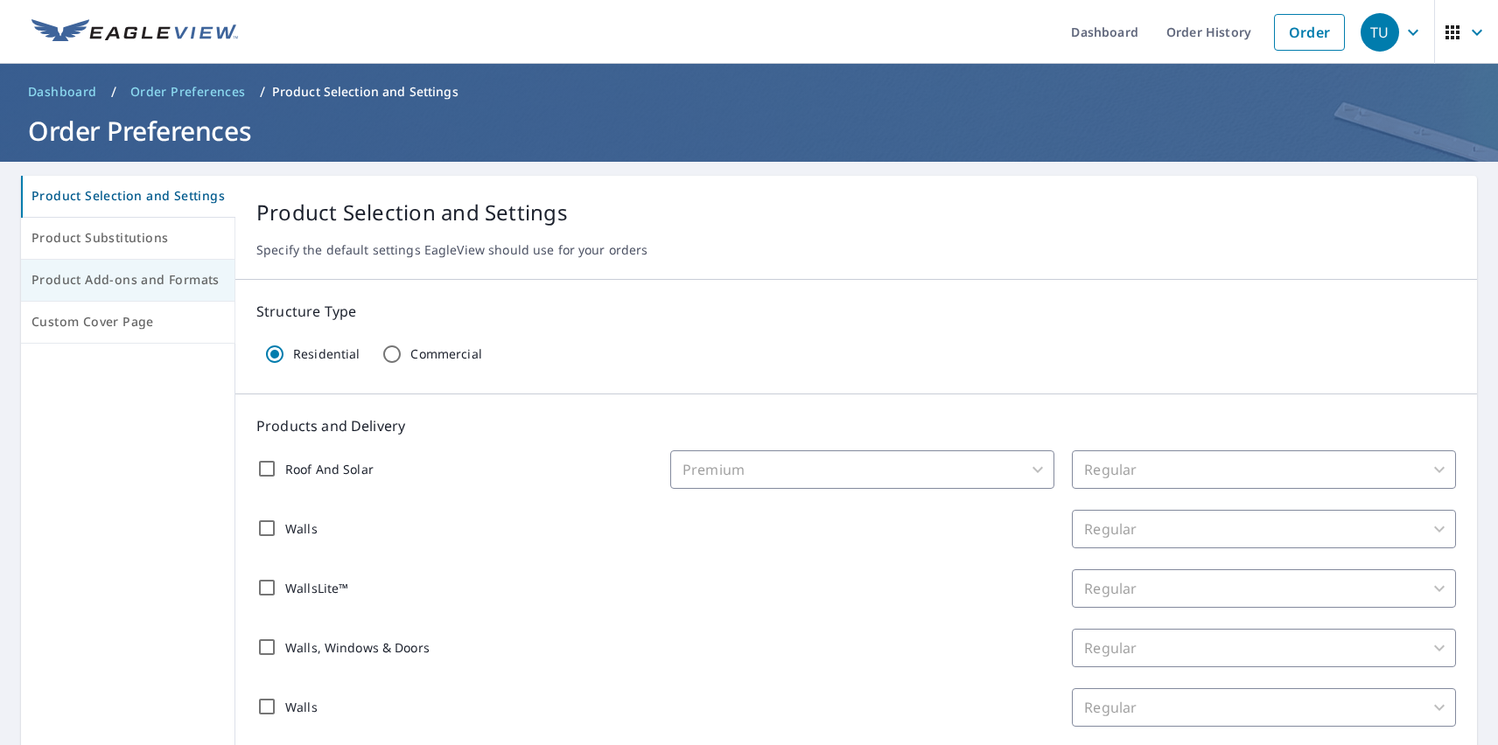
click at [126, 281] on span "Product Add-ons and Formats" at bounding box center [127, 280] width 192 height 22
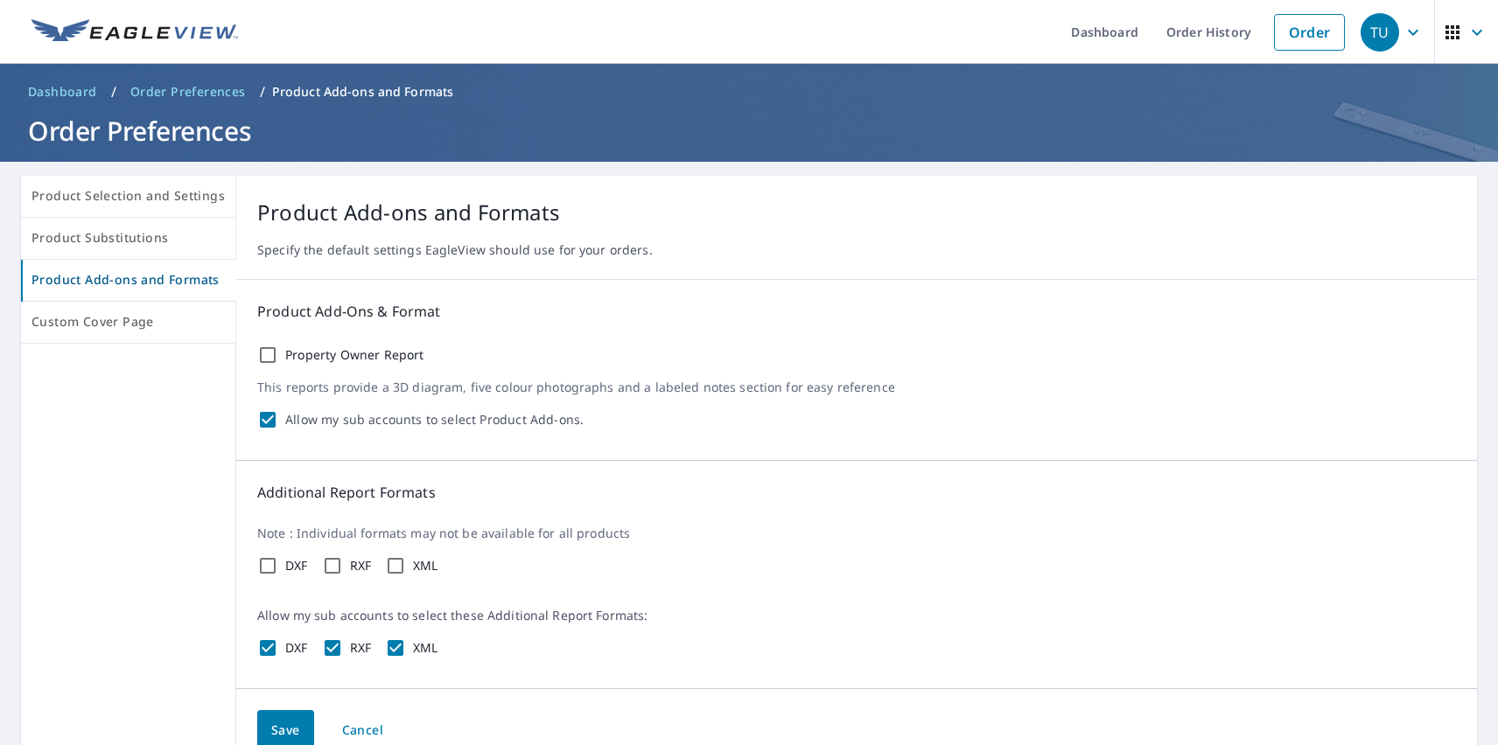
click at [349, 355] on label "Property Owner Report" at bounding box center [354, 355] width 139 height 16
click at [278, 355] on input "Property Owner Report" at bounding box center [267, 355] width 21 height 21
checkbox input "true"
click at [292, 566] on label "DXF" at bounding box center [296, 566] width 23 height 16
click at [278, 566] on input "DXF" at bounding box center [267, 566] width 21 height 21
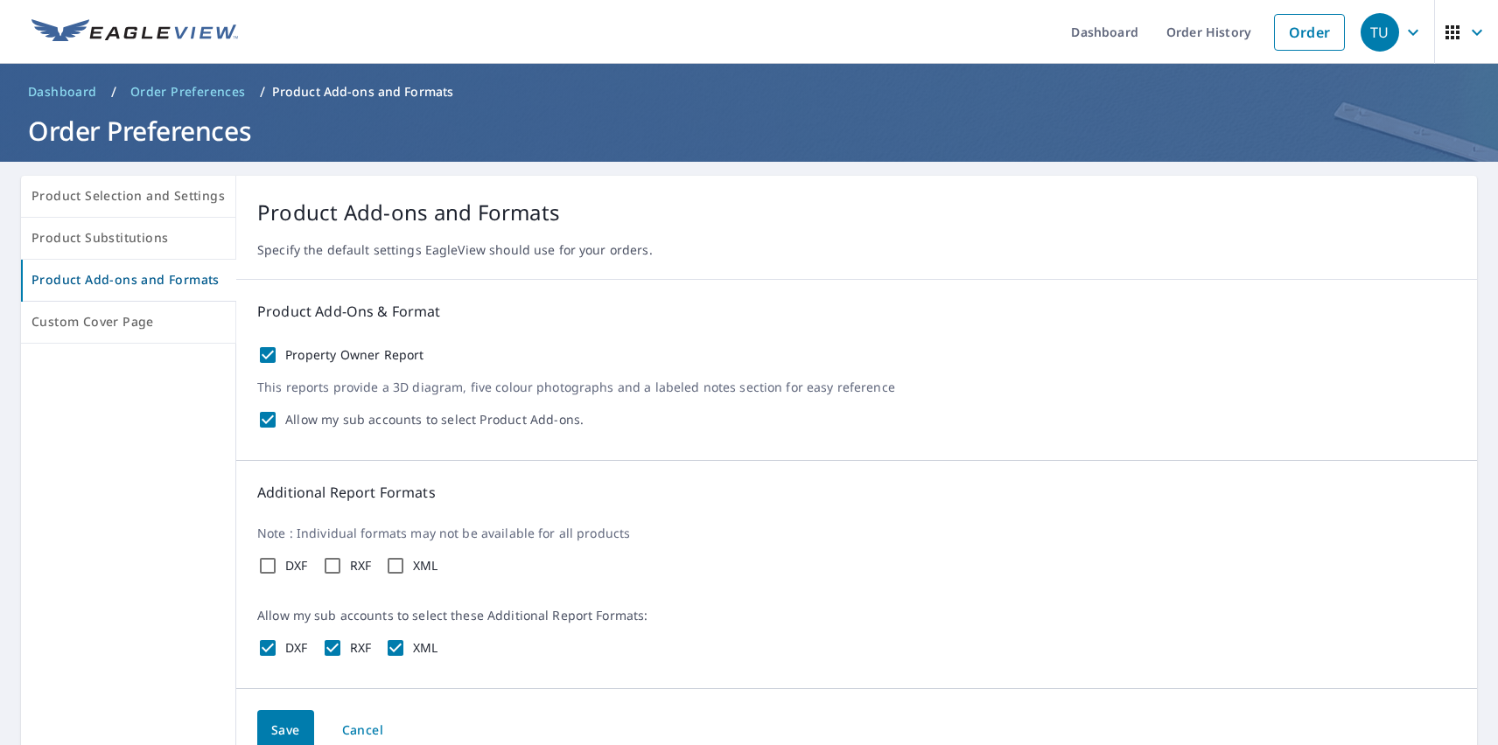
checkbox input "true"
click at [356, 566] on label "RXF" at bounding box center [361, 566] width 22 height 16
click at [343, 566] on input "RXF" at bounding box center [332, 566] width 21 height 21
checkbox input "true"
click at [422, 566] on label "XML" at bounding box center [425, 566] width 25 height 16
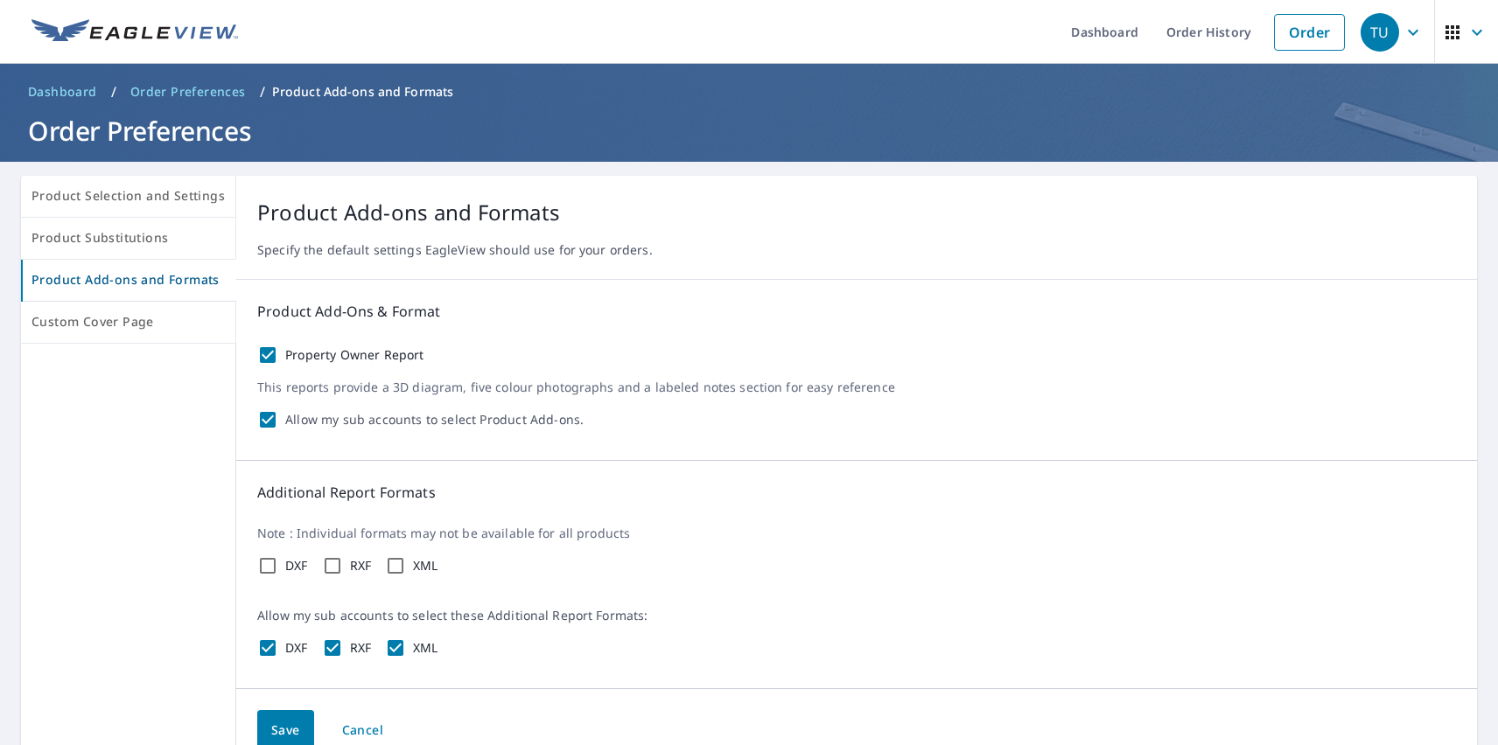
click at [406, 566] on input "XML" at bounding box center [395, 566] width 21 height 21
checkbox input "true"
click at [281, 728] on span "Save" at bounding box center [285, 731] width 29 height 22
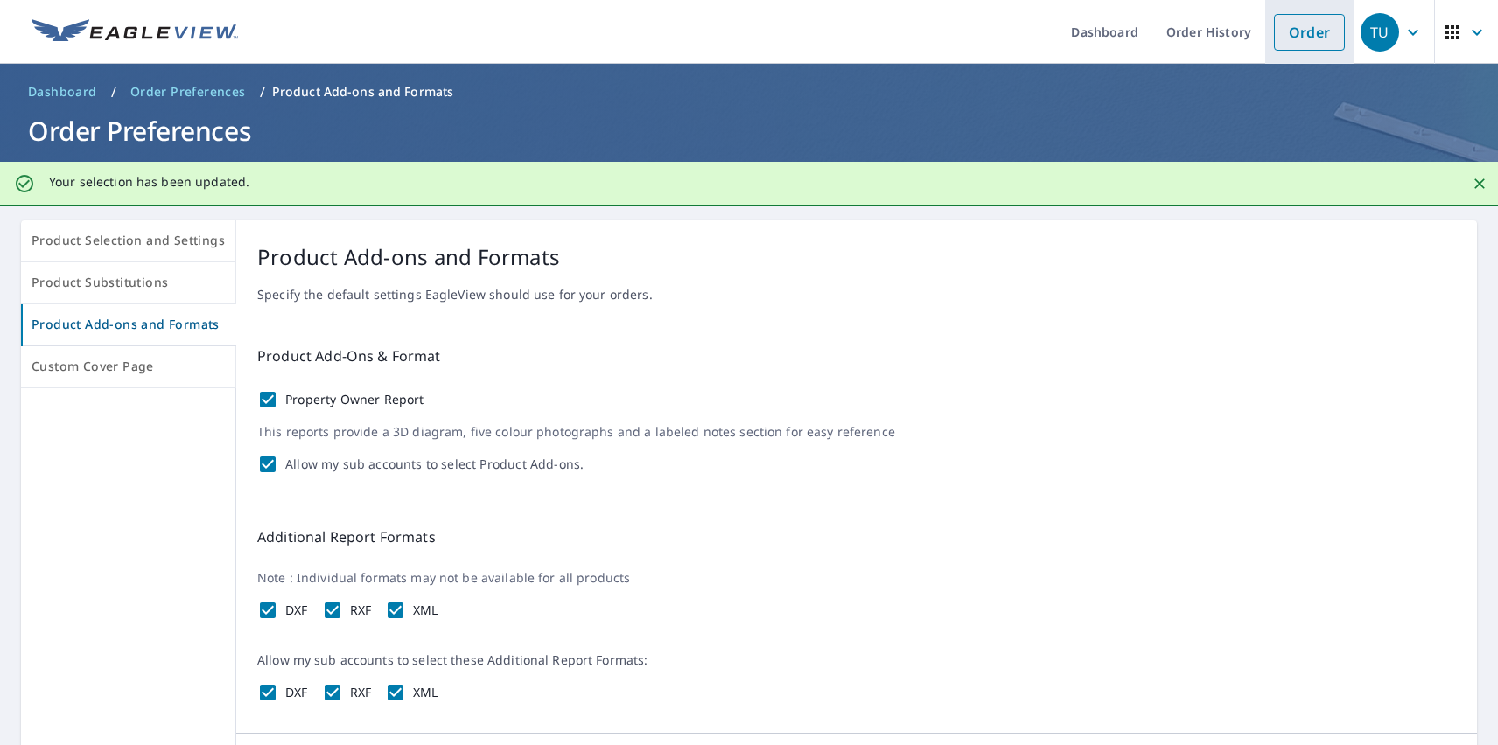
click at [1296, 31] on link "Order" at bounding box center [1309, 32] width 71 height 37
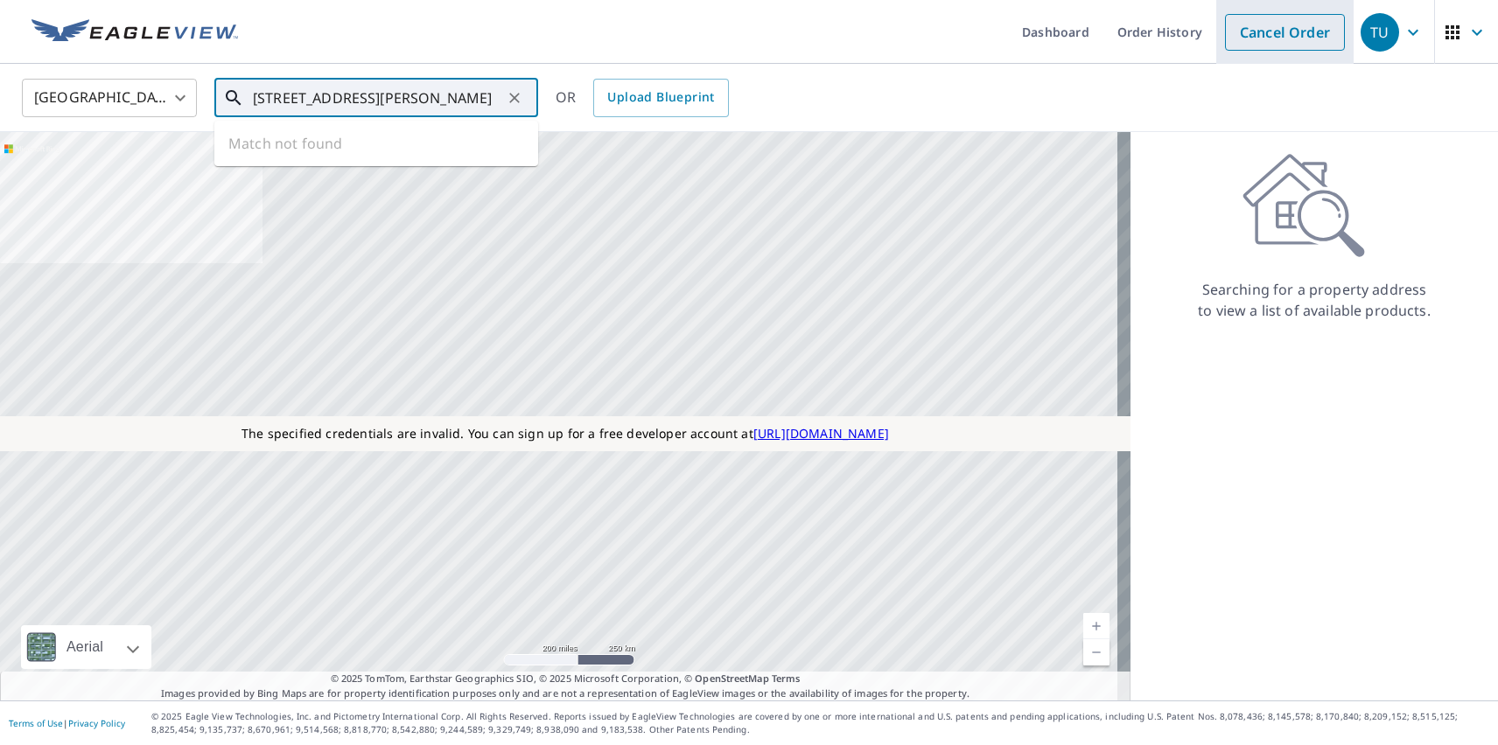
type input "[STREET_ADDRESS][PERSON_NAME]"
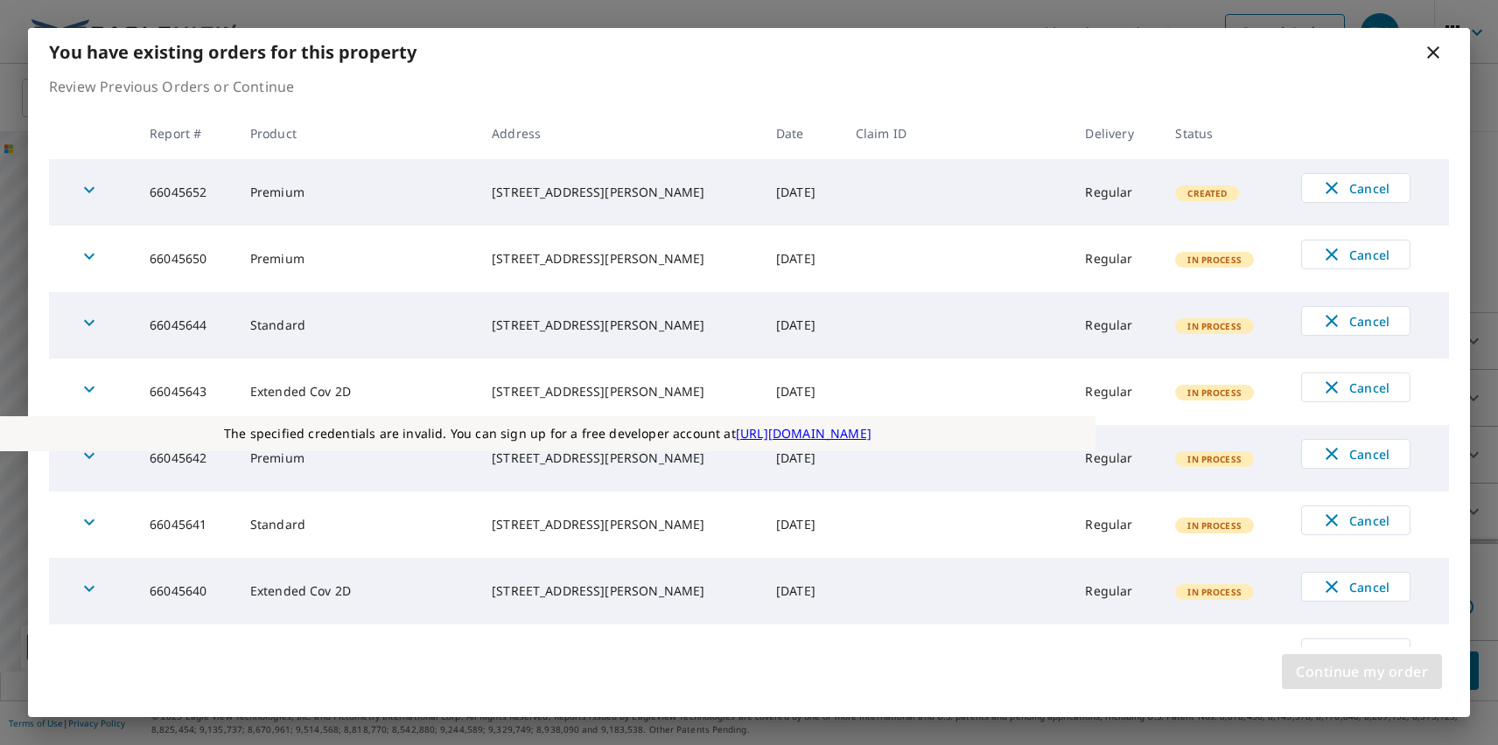
click at [1361, 672] on span "Continue my order" at bounding box center [1362, 672] width 132 height 24
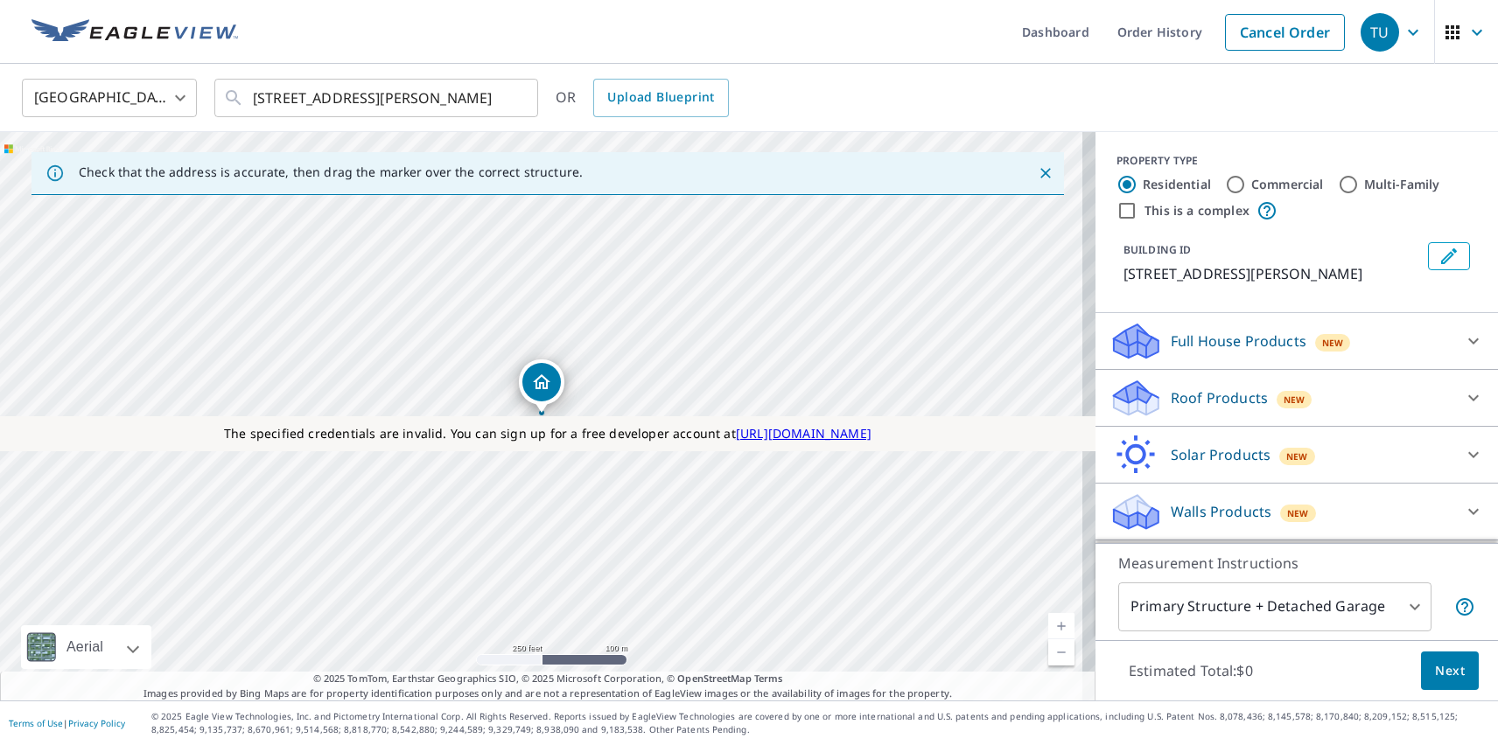
click at [1204, 398] on p "Roof Products" at bounding box center [1219, 398] width 97 height 21
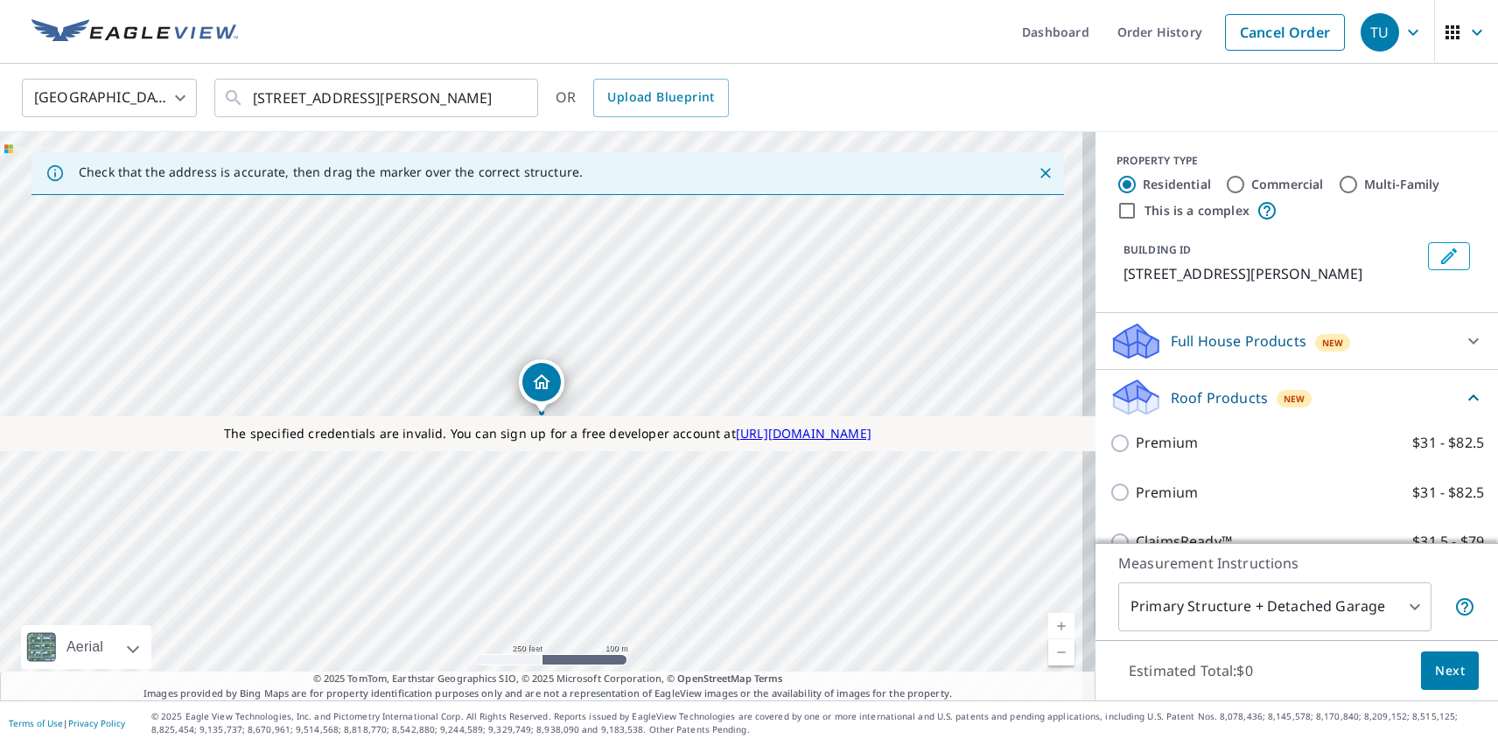
click at [1152, 493] on p "Premium" at bounding box center [1167, 493] width 62 height 22
click at [1136, 493] on input "Premium $31 - $82.5" at bounding box center [1122, 492] width 26 height 21
checkbox input "true"
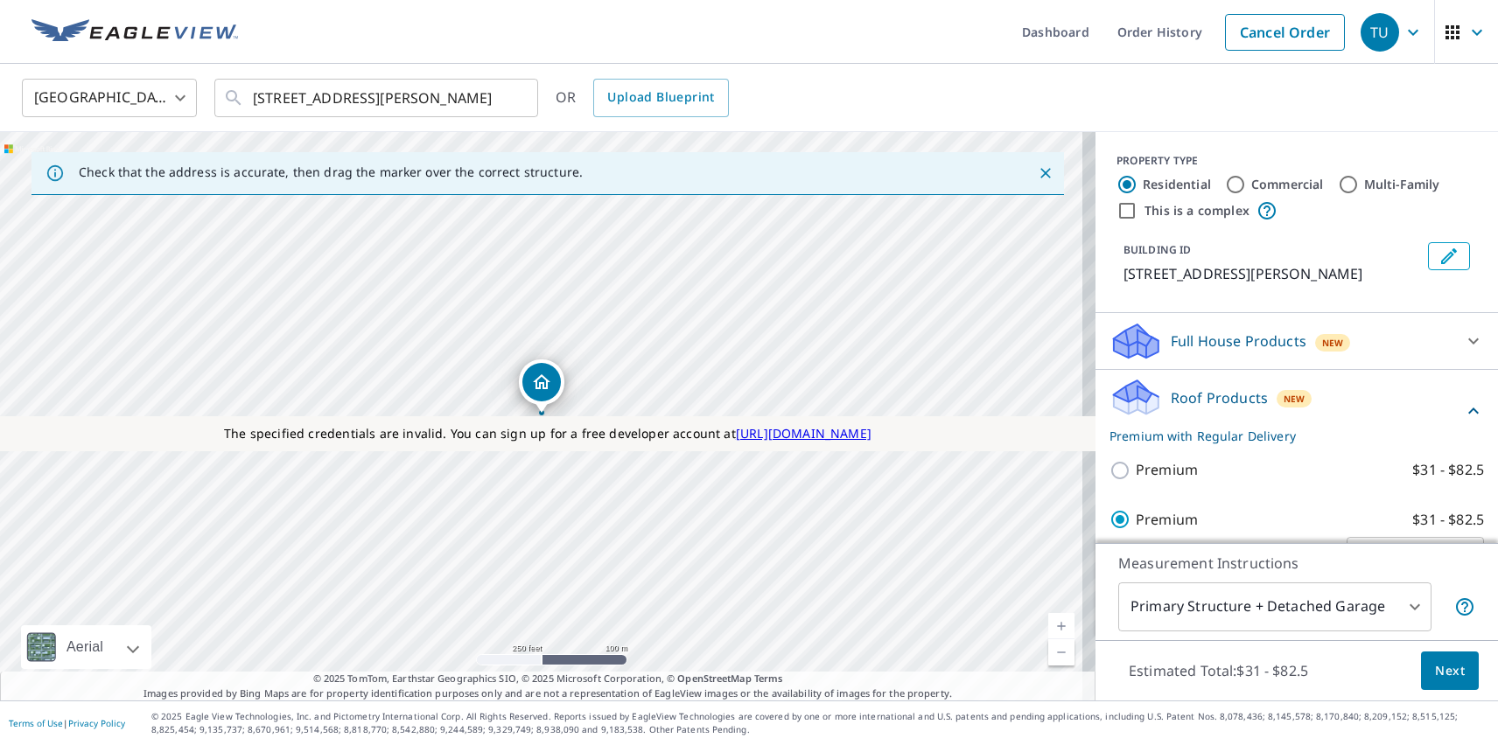
click at [1437, 670] on span "Next" at bounding box center [1450, 672] width 30 height 22
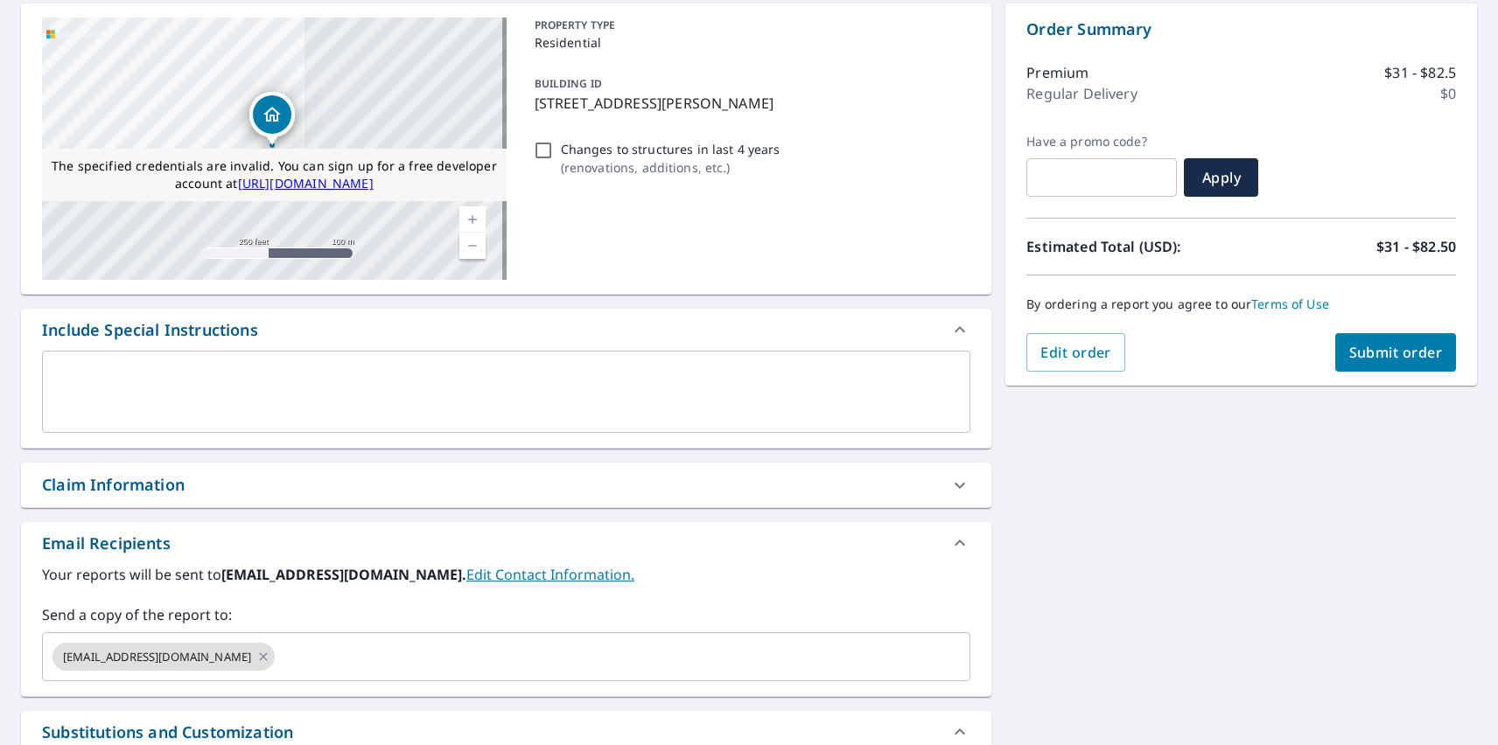
checkbox input "false"
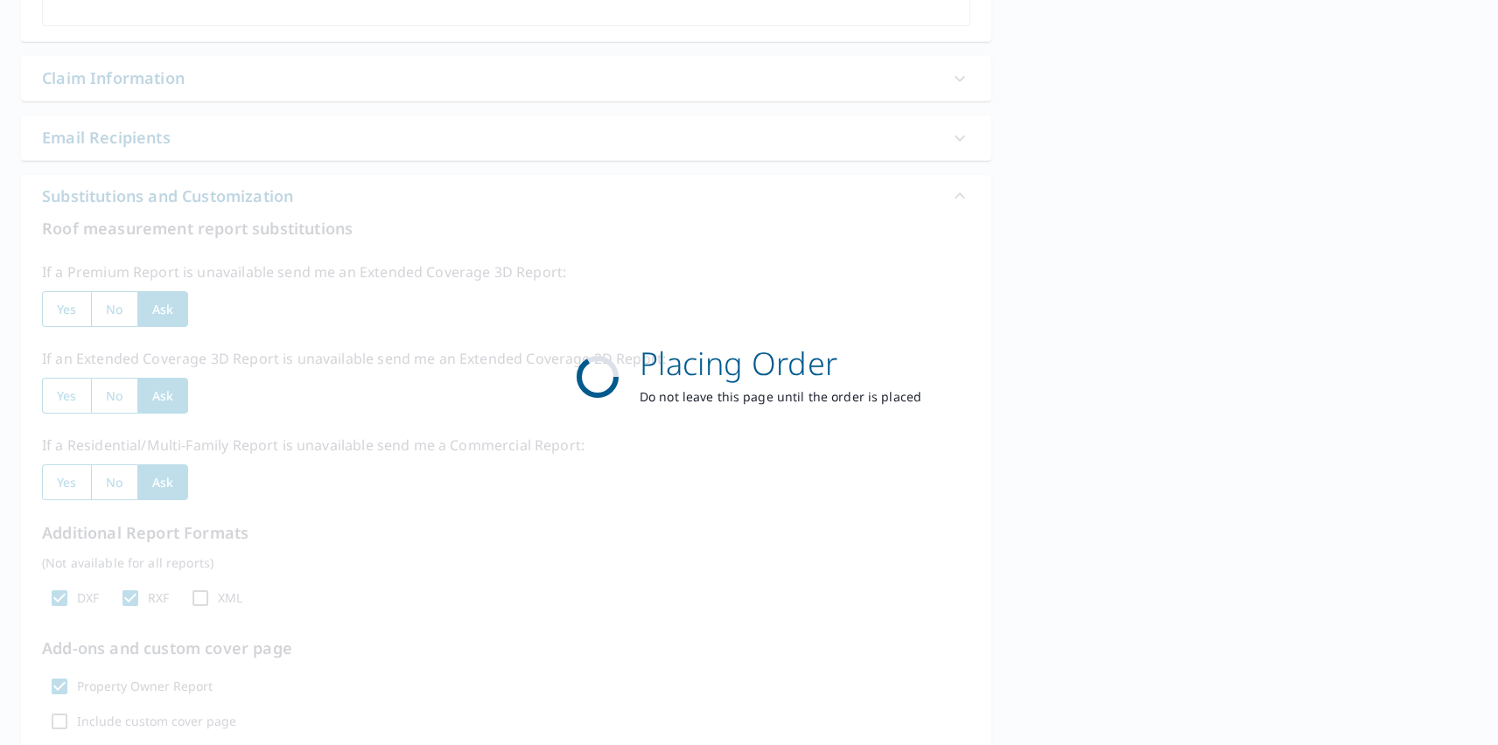
scroll to position [506, 0]
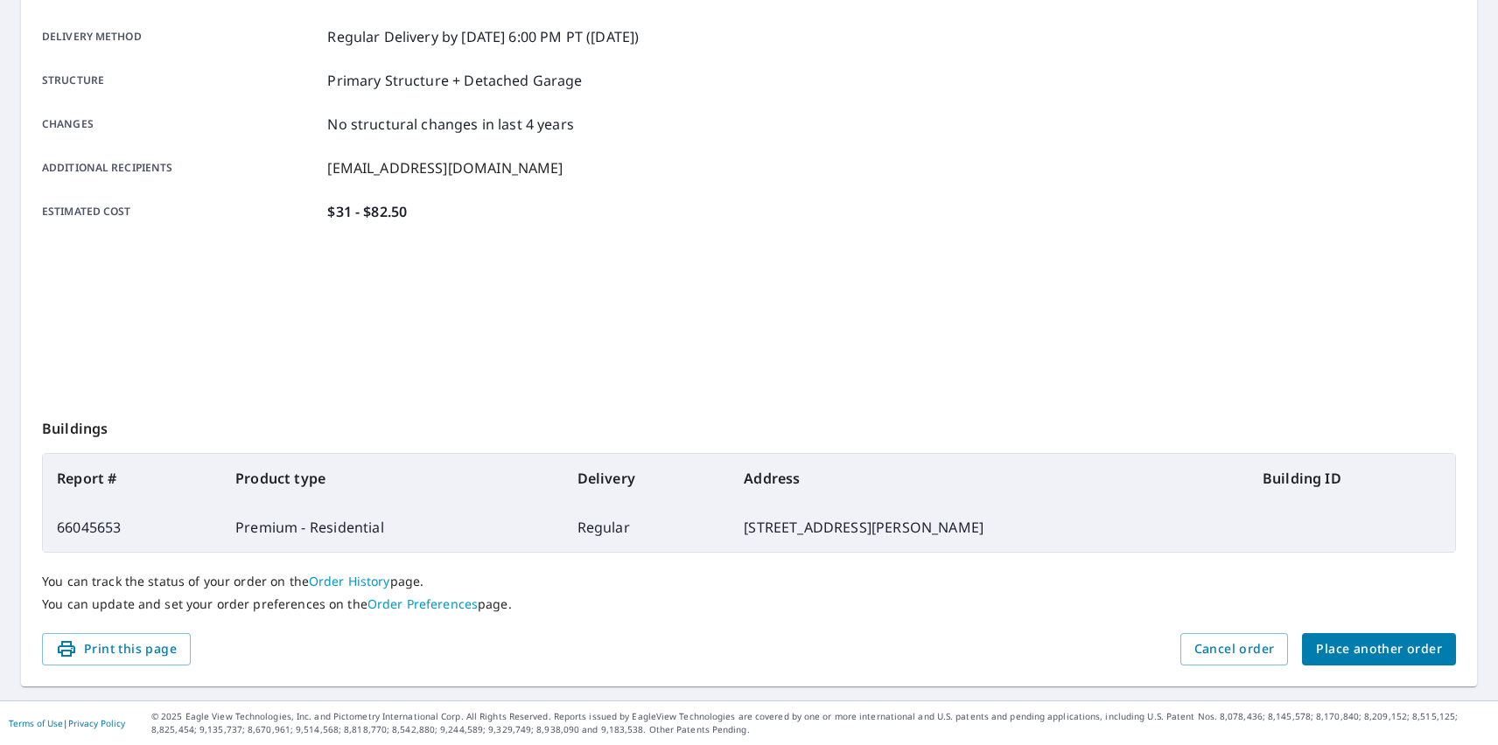
scroll to position [284, 0]
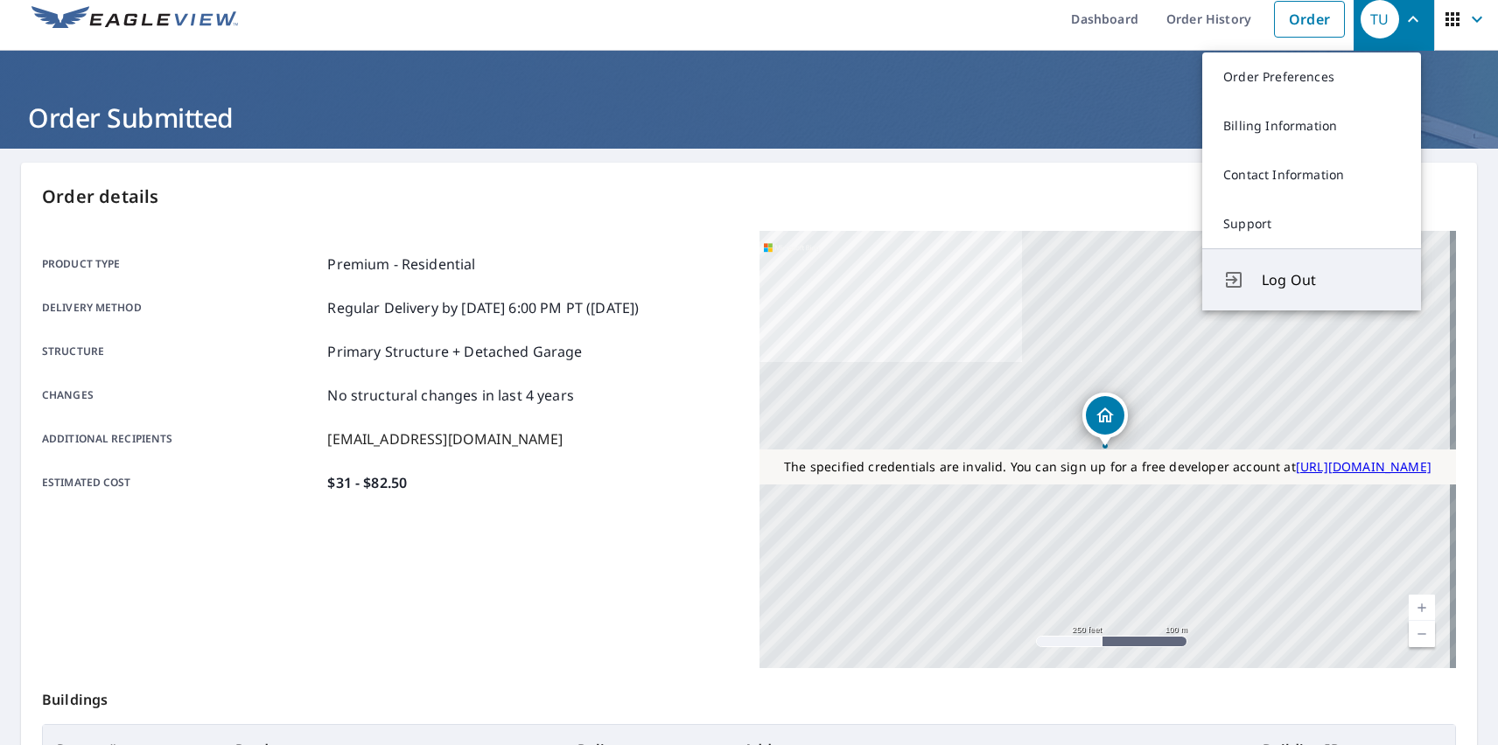
click at [1331, 280] on span "Log Out" at bounding box center [1331, 279] width 138 height 21
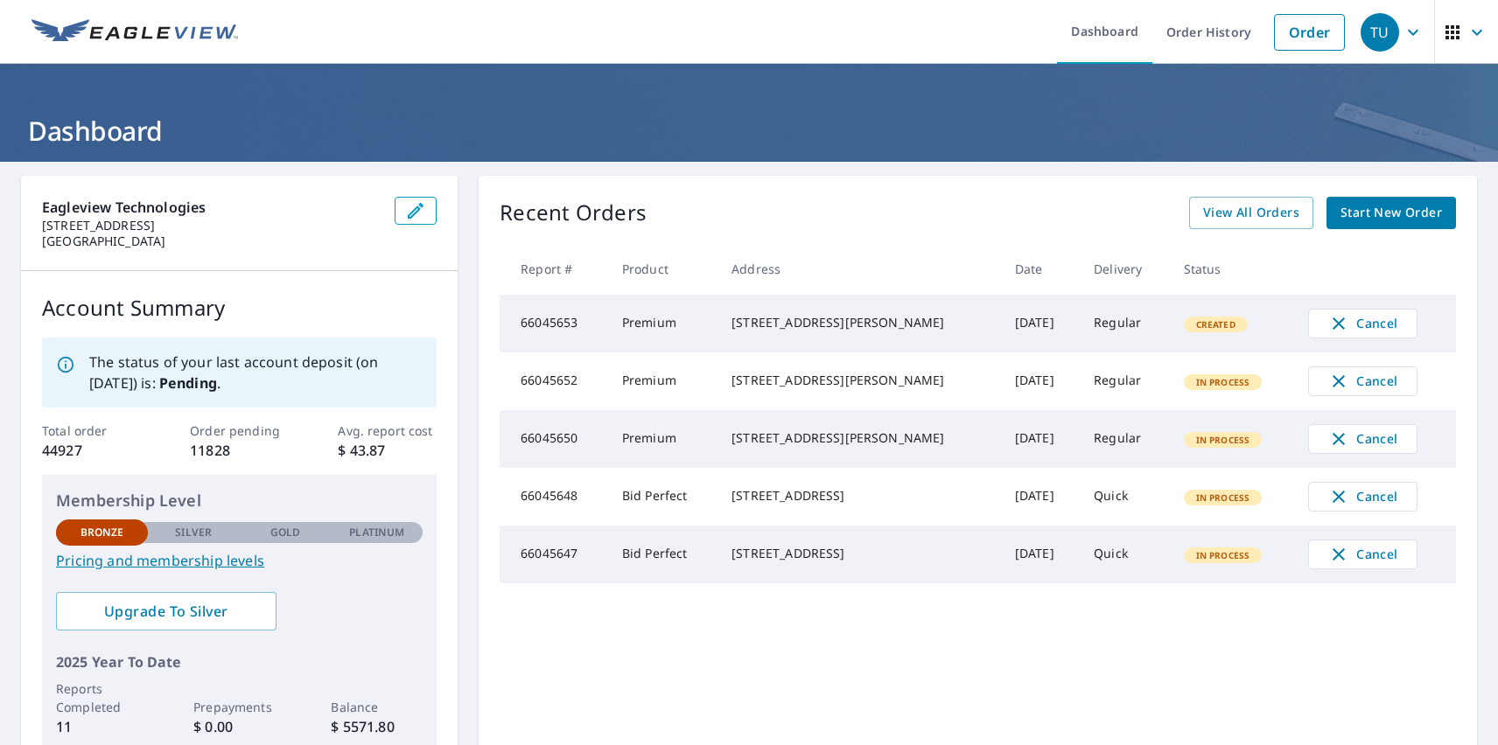
click at [1367, 31] on div "TU" at bounding box center [1380, 32] width 38 height 38
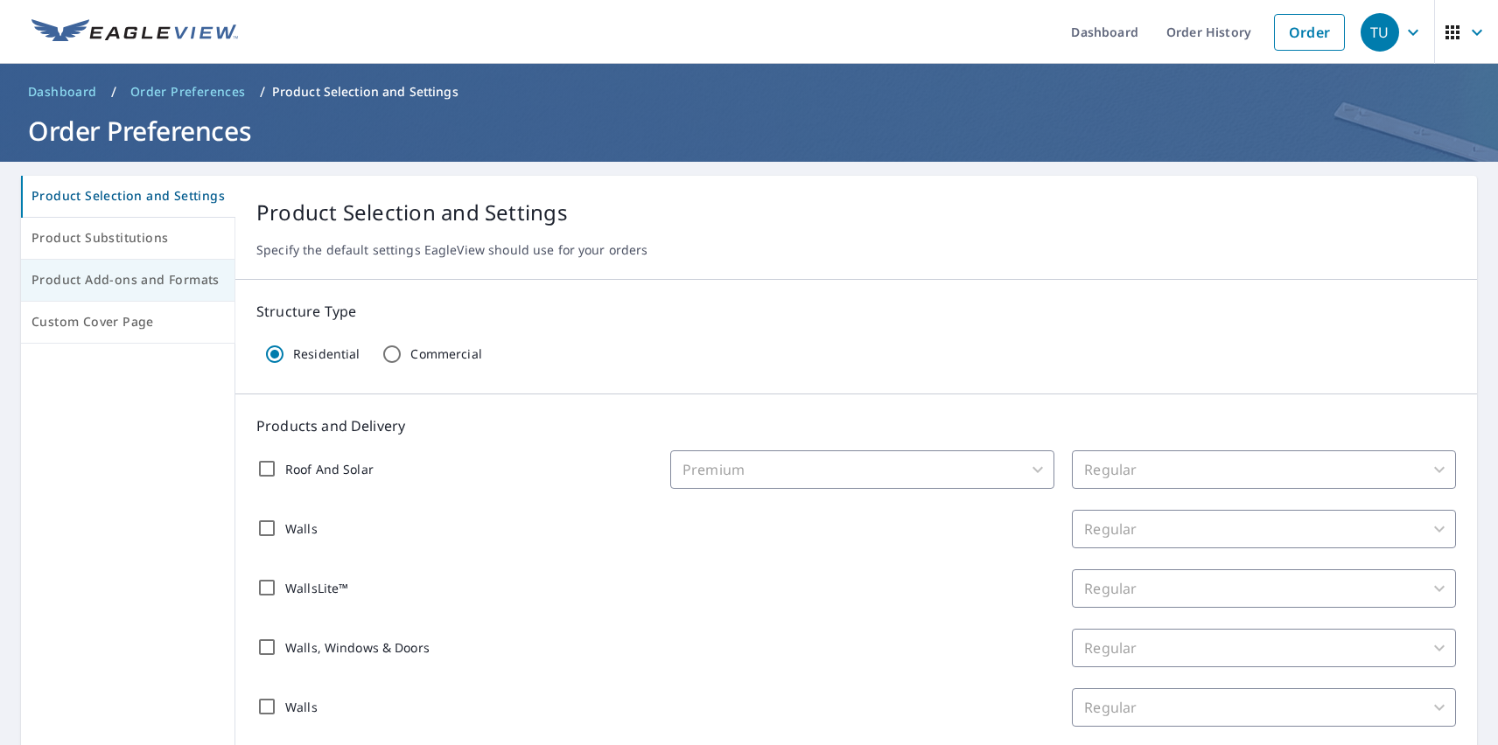
click at [126, 281] on span "Product Add-ons and Formats" at bounding box center [127, 280] width 192 height 22
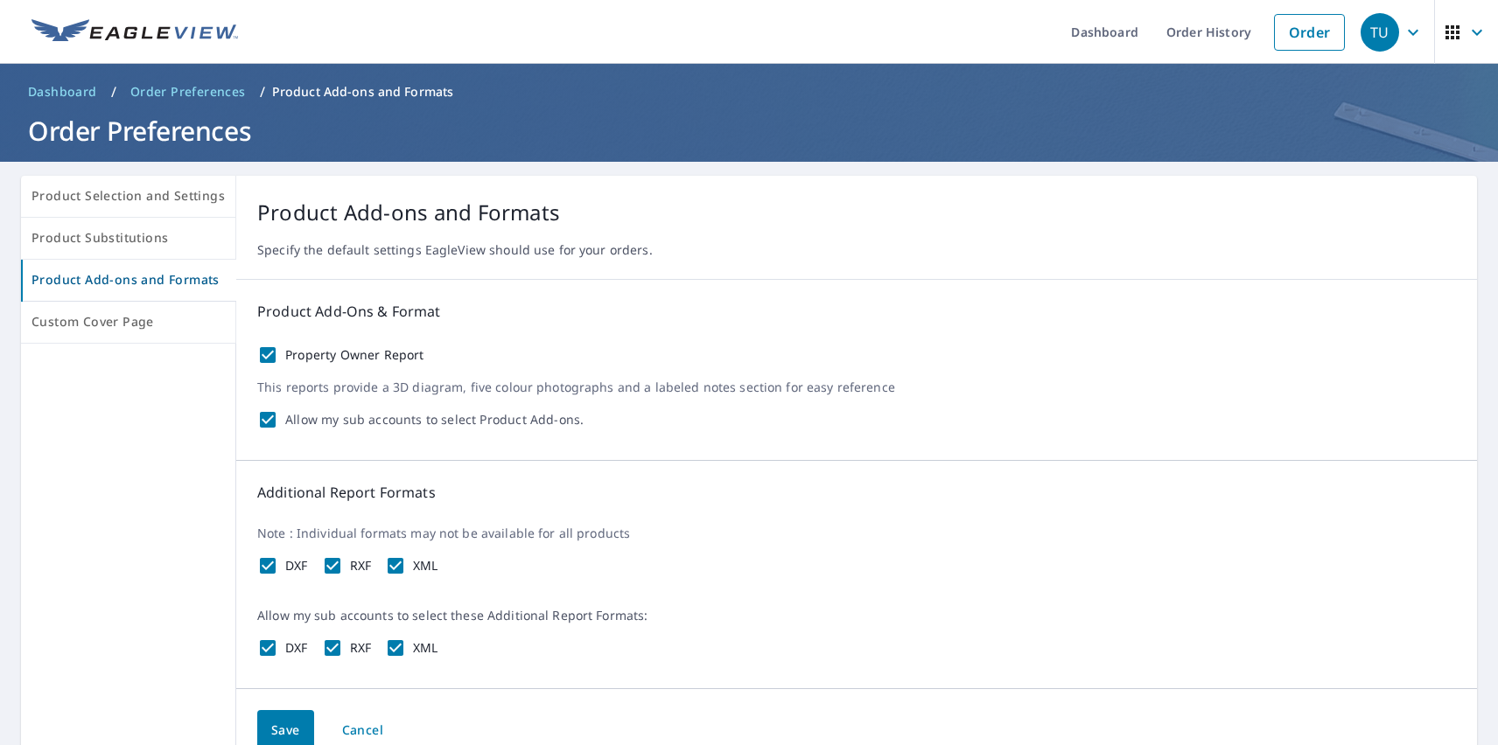
click at [349, 355] on label "Property Owner Report" at bounding box center [354, 355] width 139 height 16
click at [278, 355] on input "Property Owner Report" at bounding box center [267, 355] width 21 height 21
checkbox input "false"
click at [292, 566] on label "DXF" at bounding box center [296, 566] width 23 height 16
click at [278, 566] on input "DXF" at bounding box center [267, 566] width 21 height 21
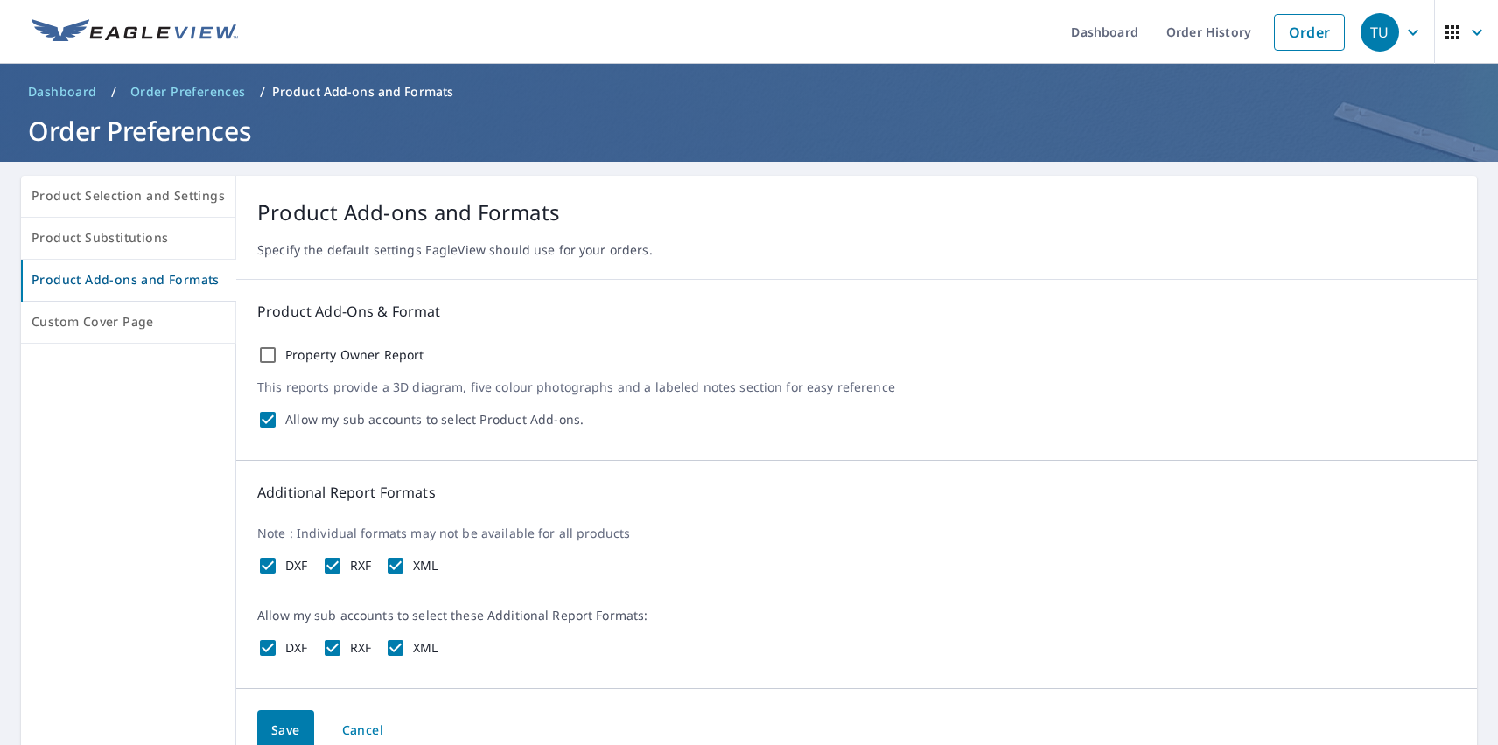
checkbox input "false"
click at [356, 566] on label "RXF" at bounding box center [361, 566] width 22 height 16
click at [343, 566] on input "RXF" at bounding box center [332, 566] width 21 height 21
checkbox input "false"
click at [422, 566] on label "XML" at bounding box center [425, 566] width 25 height 16
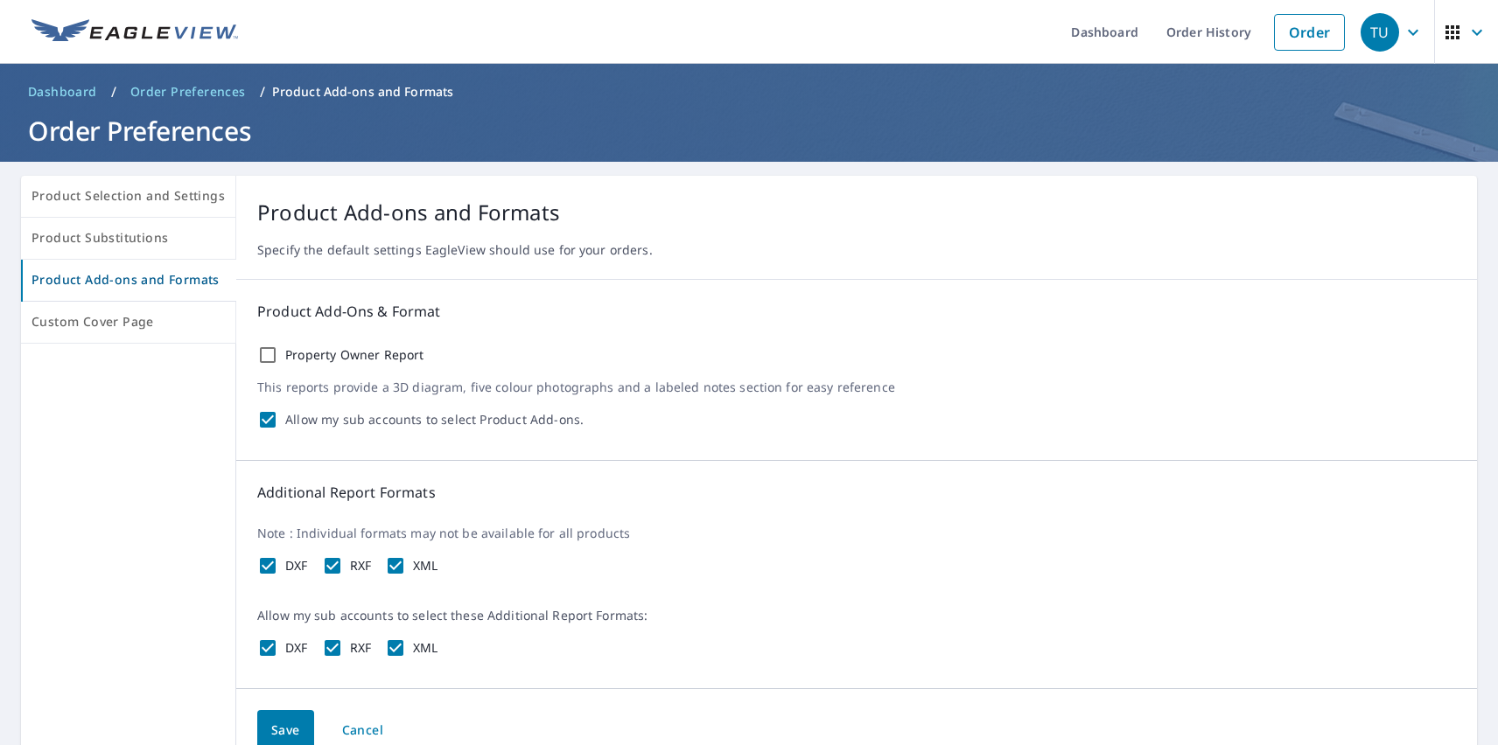
click at [406, 566] on input "XML" at bounding box center [395, 566] width 21 height 21
checkbox input "false"
click at [281, 728] on span "Save" at bounding box center [285, 731] width 29 height 22
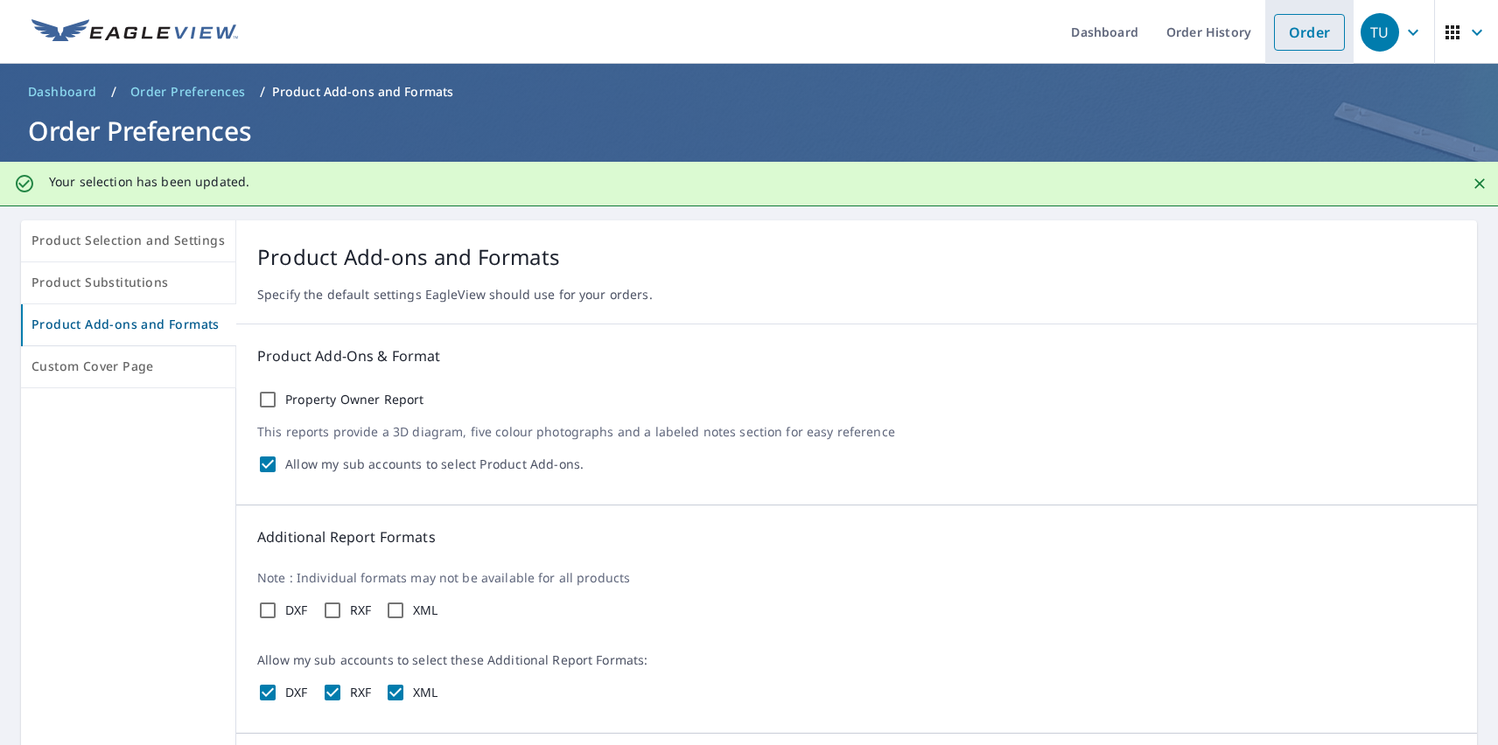
click at [1296, 31] on link "Order" at bounding box center [1309, 32] width 71 height 37
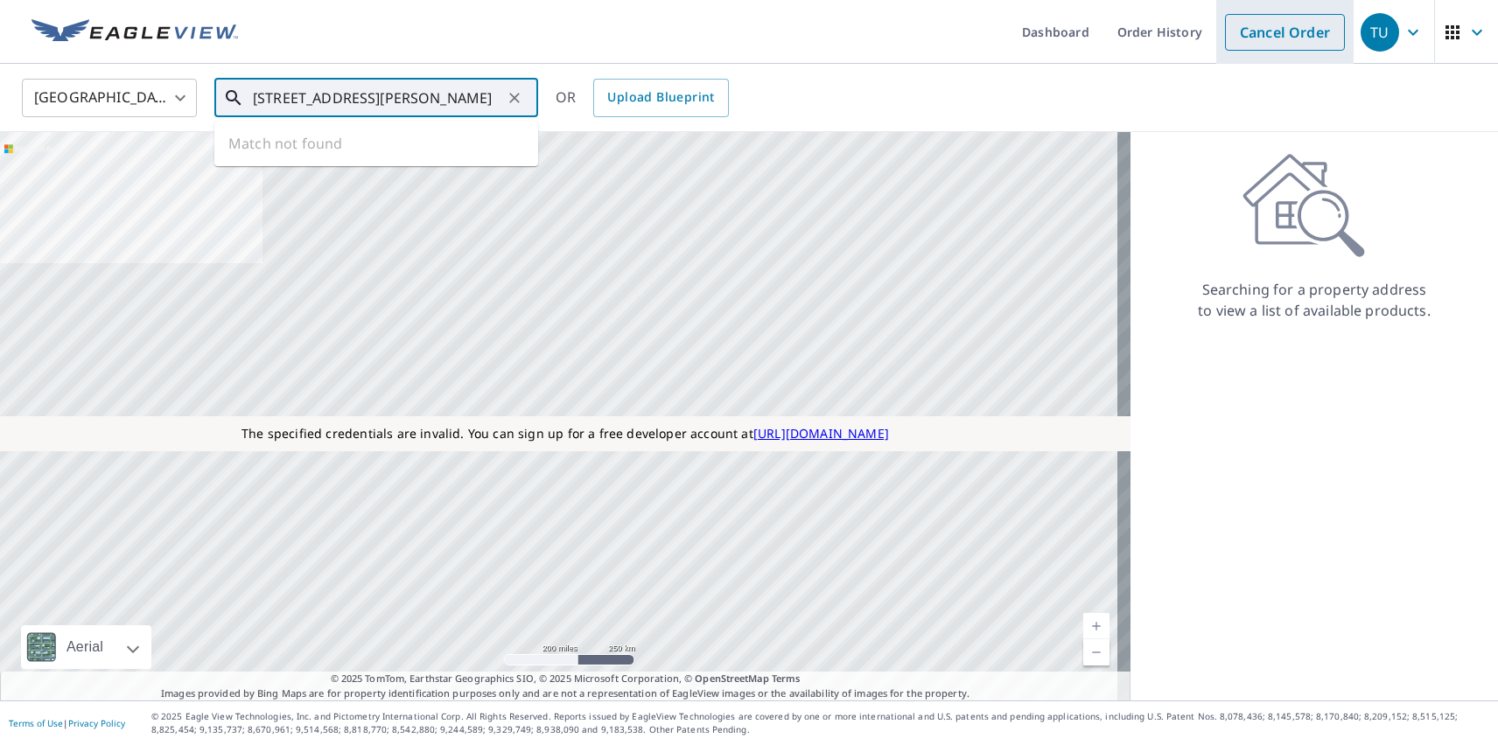
type input "[STREET_ADDRESS][PERSON_NAME]"
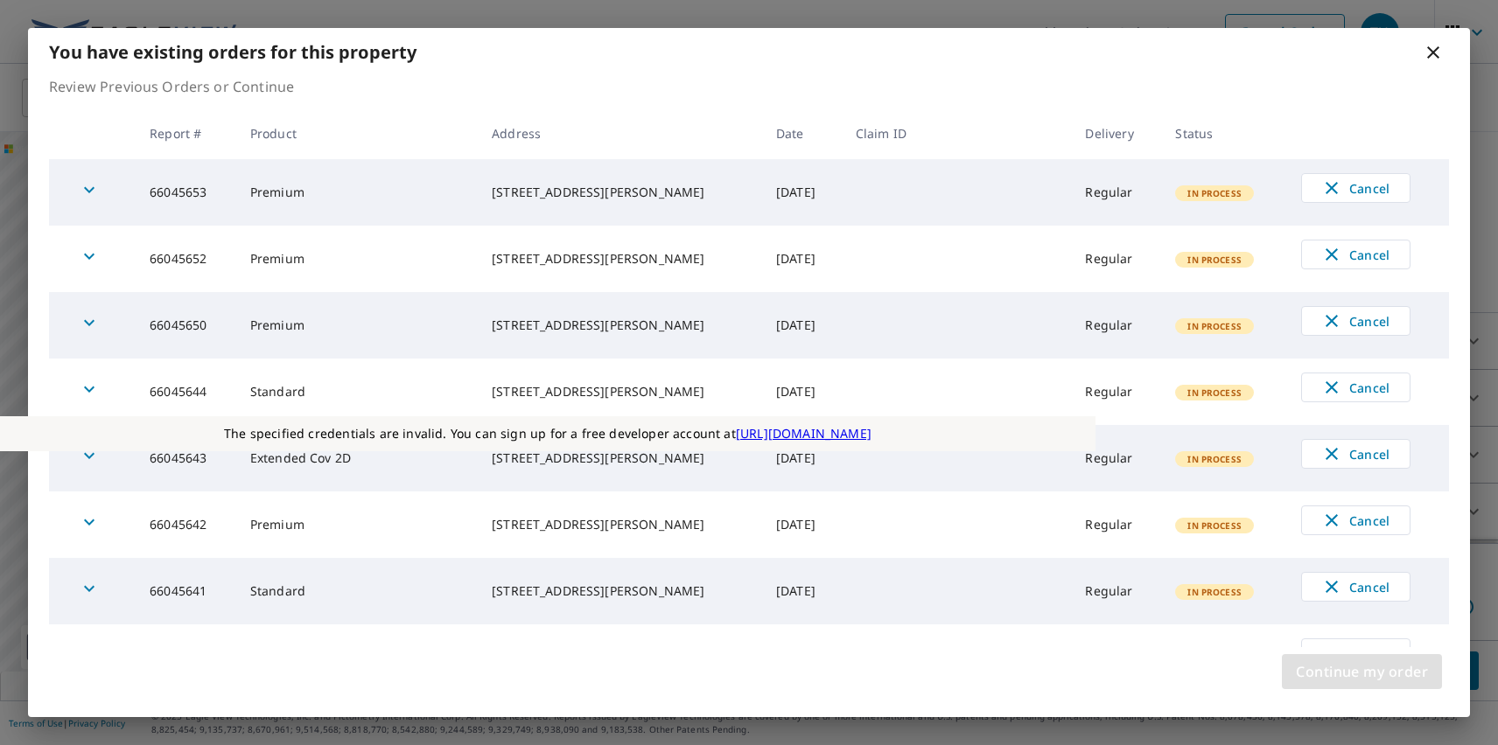
click at [1361, 672] on span "Continue my order" at bounding box center [1362, 672] width 132 height 24
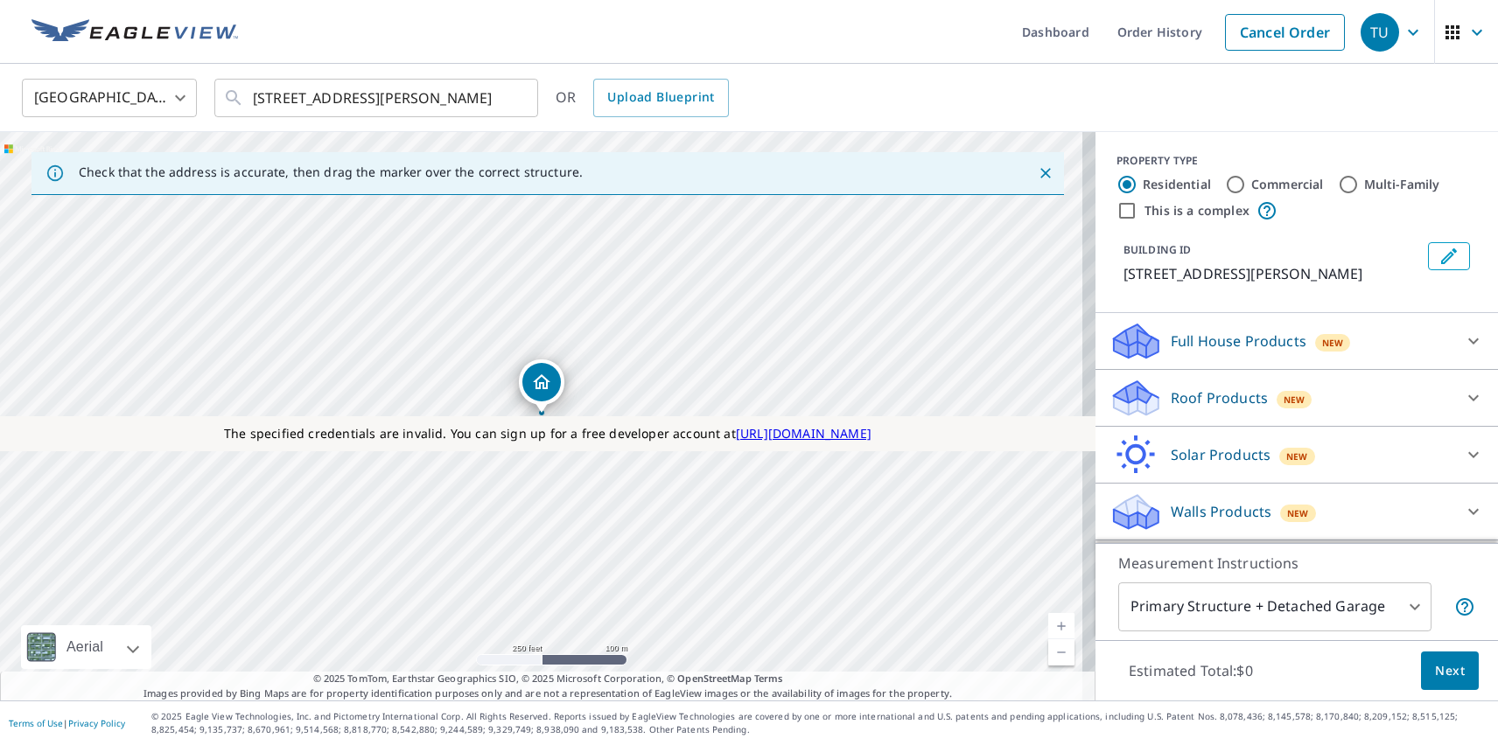
click at [1204, 398] on p "Roof Products" at bounding box center [1219, 398] width 97 height 21
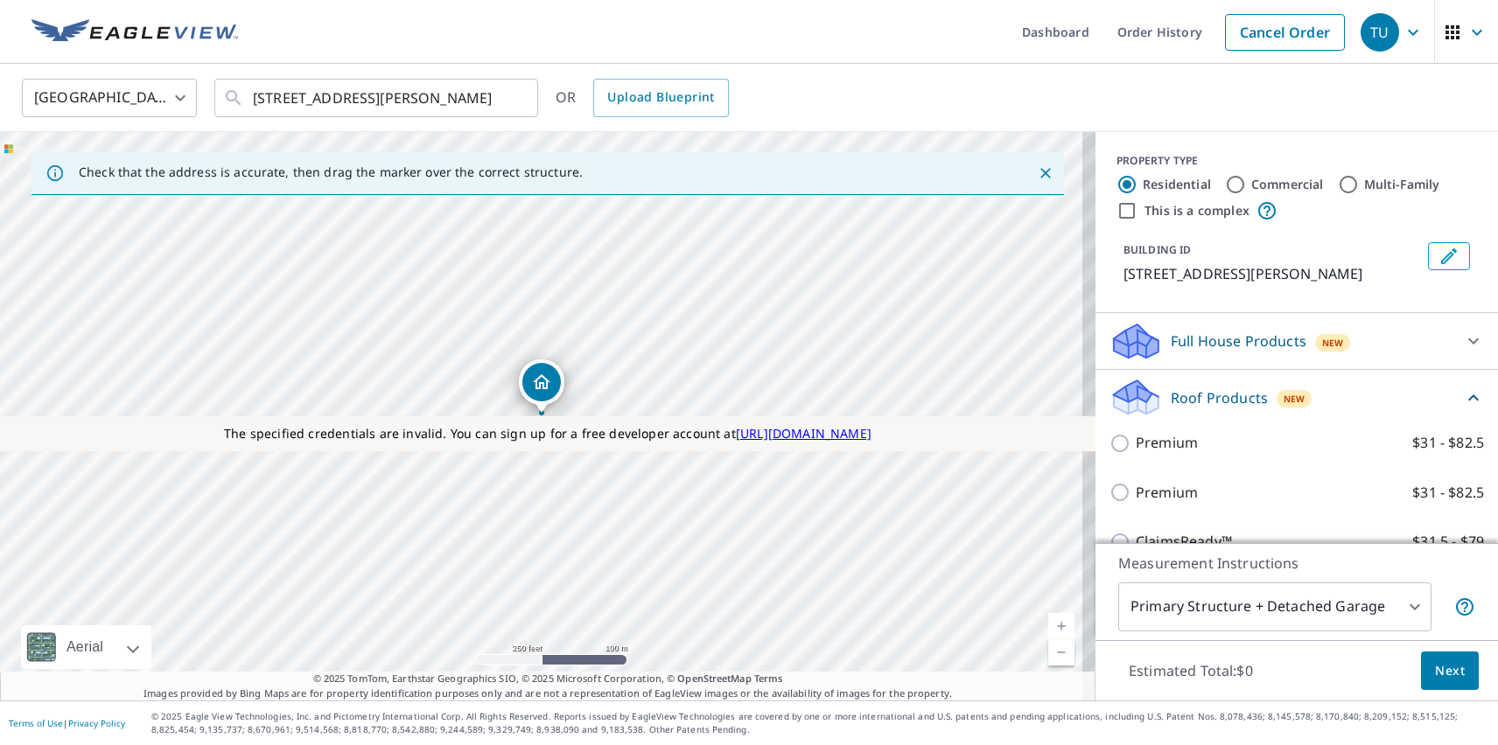
click at [1152, 493] on p "Premium" at bounding box center [1167, 493] width 62 height 22
click at [1136, 493] on input "Premium $31 - $82.5" at bounding box center [1122, 492] width 26 height 21
checkbox input "true"
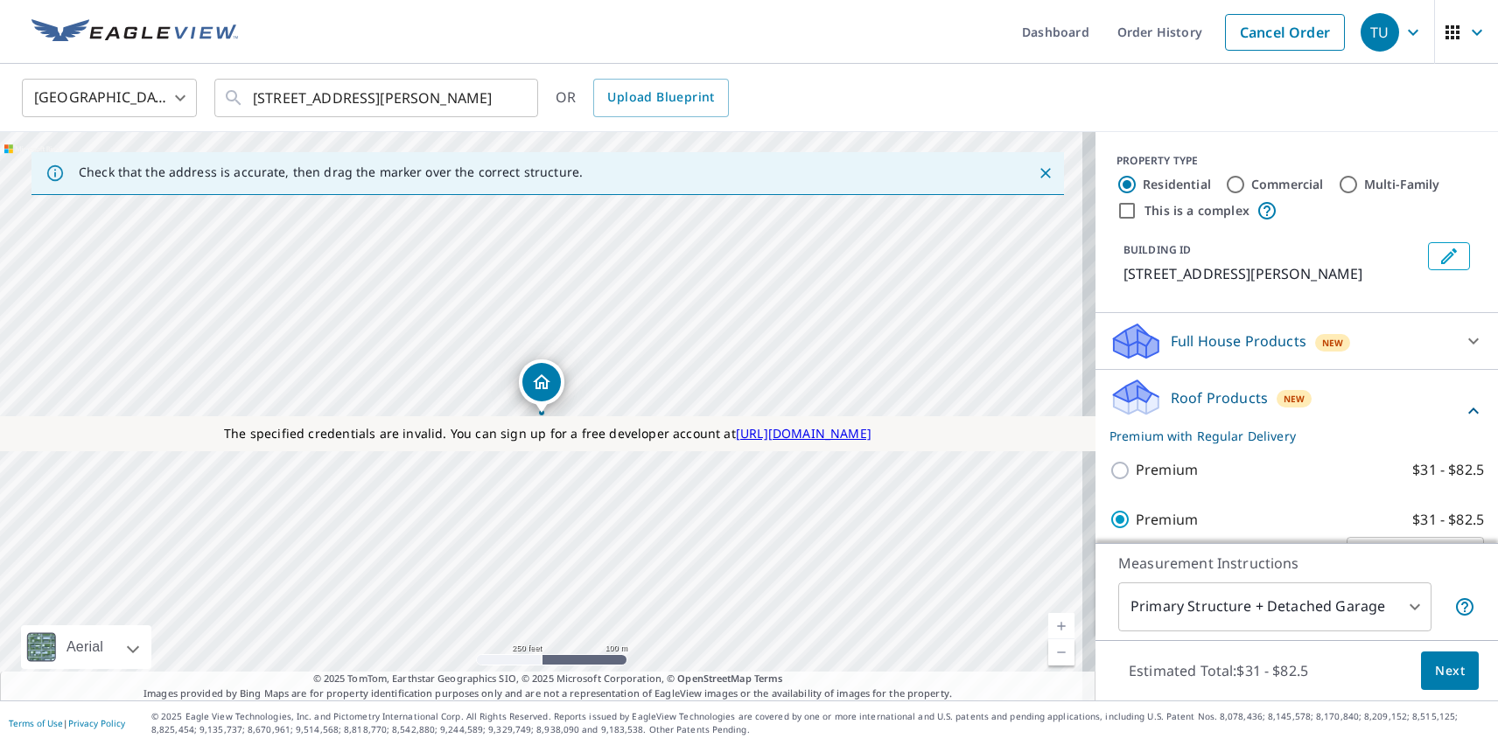
click at [1437, 670] on span "Next" at bounding box center [1450, 672] width 30 height 22
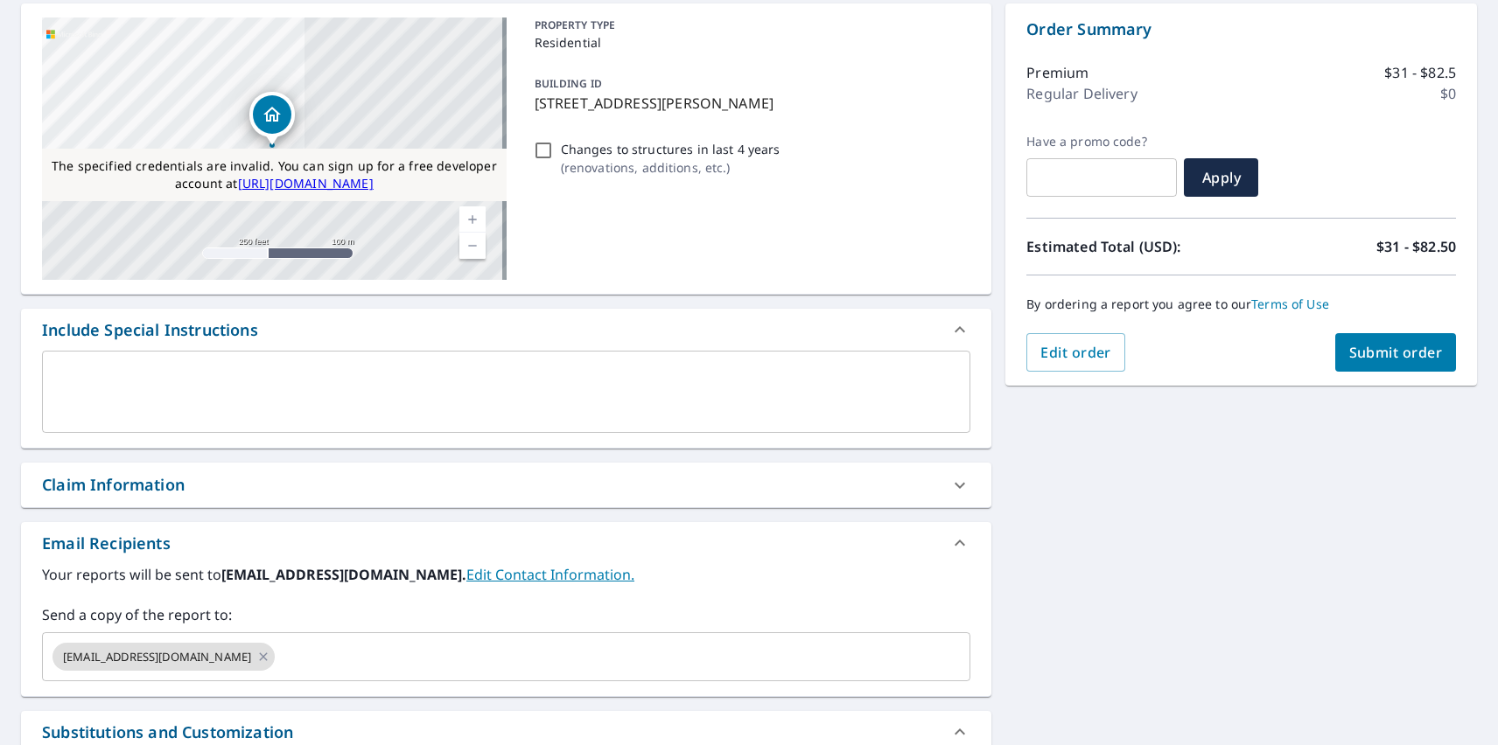
checkbox input "true"
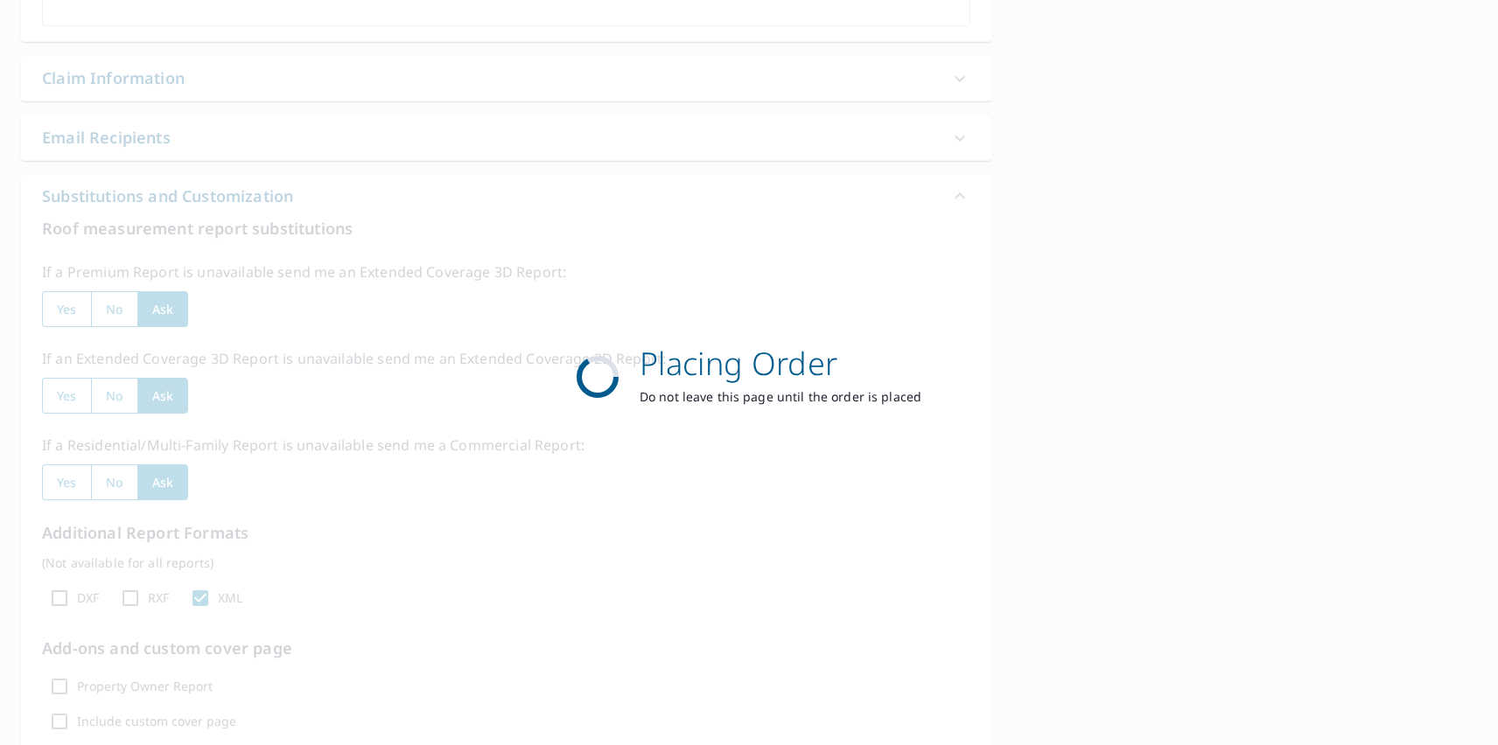
scroll to position [506, 0]
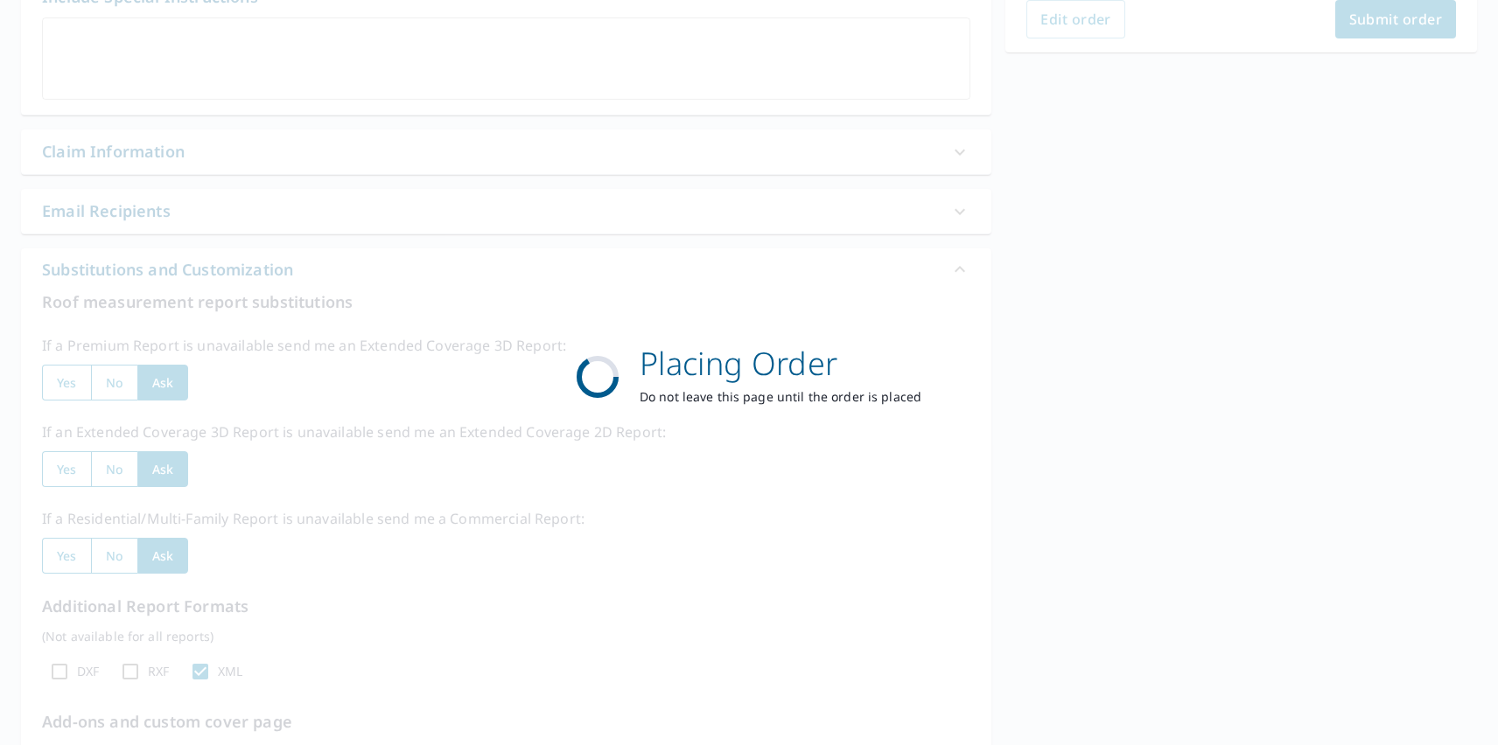
scroll to position [284, 0]
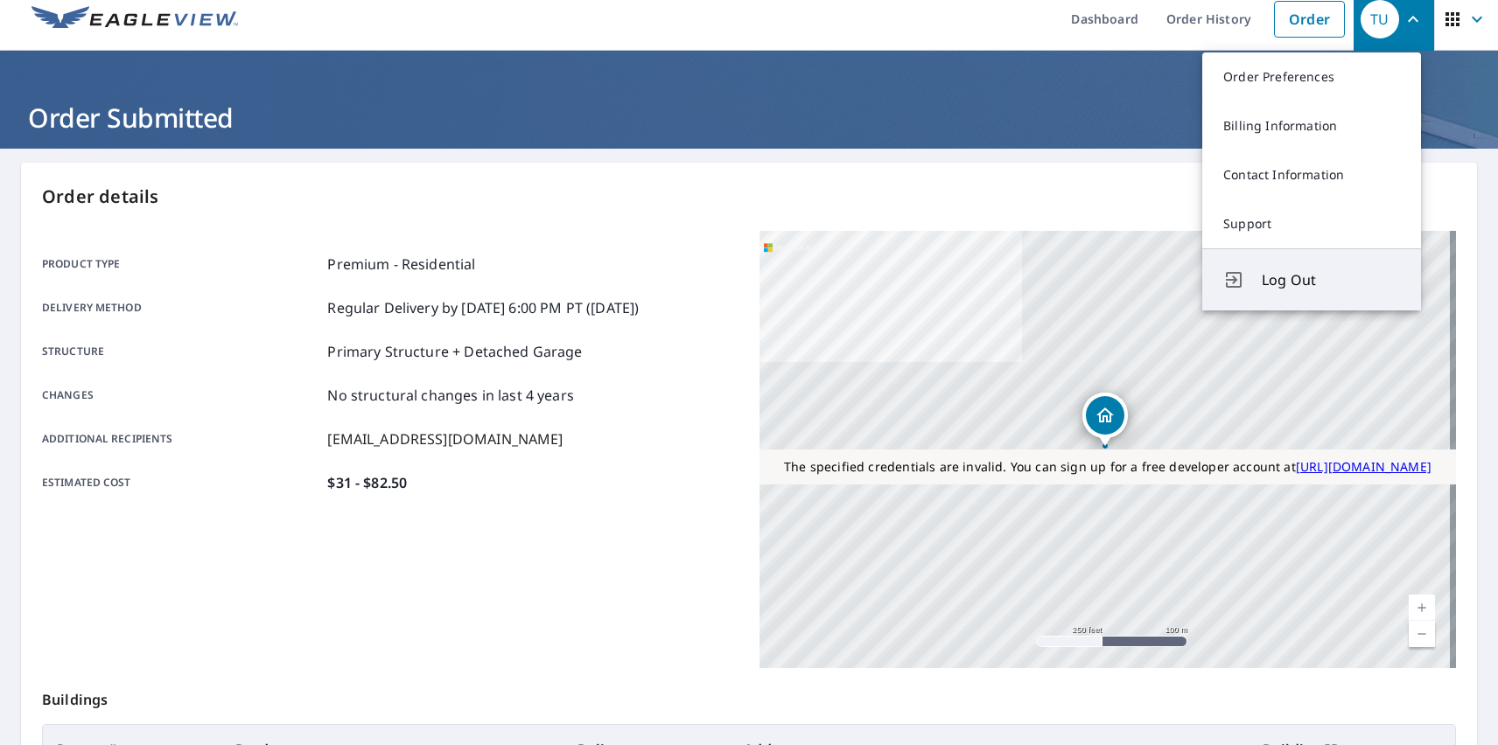
click at [1331, 280] on span "Log Out" at bounding box center [1331, 279] width 138 height 21
